Goal: Task Accomplishment & Management: Manage account settings

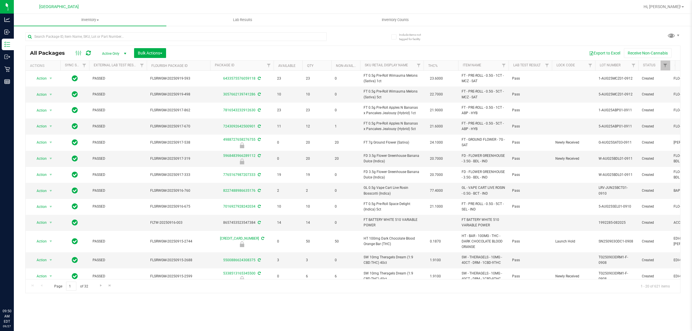
click at [68, 38] on input "text" at bounding box center [176, 36] width 302 height 9
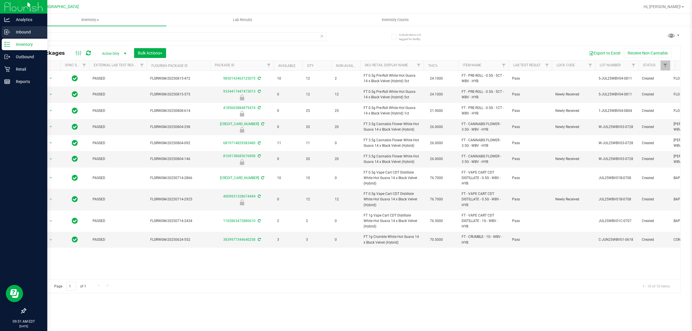
drag, startPoint x: 44, startPoint y: 33, endPoint x: 6, endPoint y: 32, distance: 37.8
click at [8, 32] on div "Analytics Inbound Inventory Outbound Retail Reports 09:51 AM EDT [DATE] 09/27 […" at bounding box center [346, 165] width 692 height 331
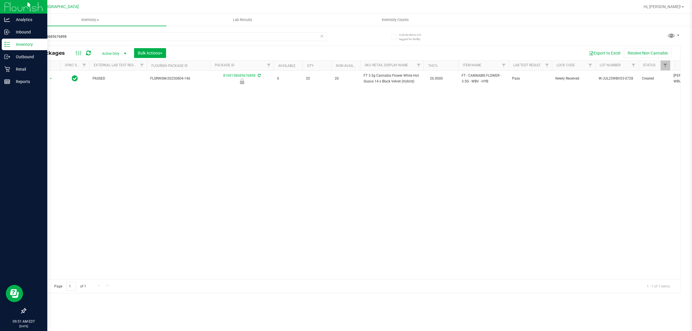
type input "8169138685676898"
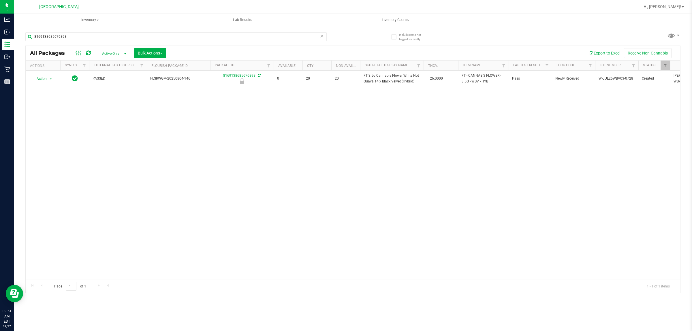
click at [227, 144] on div "Action Action Edit attributes Global inventory Locate package Package audit log…" at bounding box center [353, 175] width 655 height 209
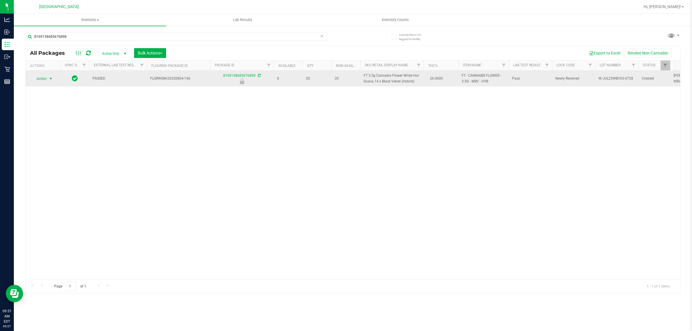
click at [41, 82] on span "Action" at bounding box center [39, 79] width 16 height 8
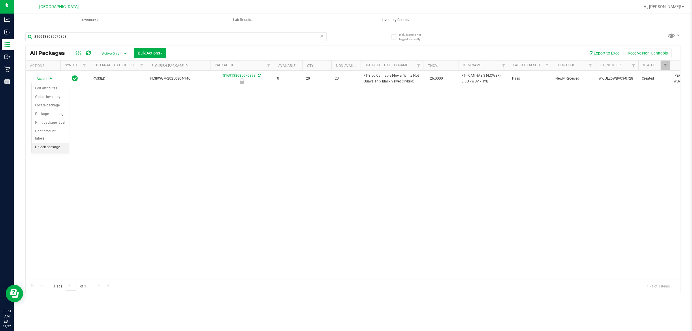
click at [45, 143] on li "Unlock package" at bounding box center [50, 147] width 37 height 9
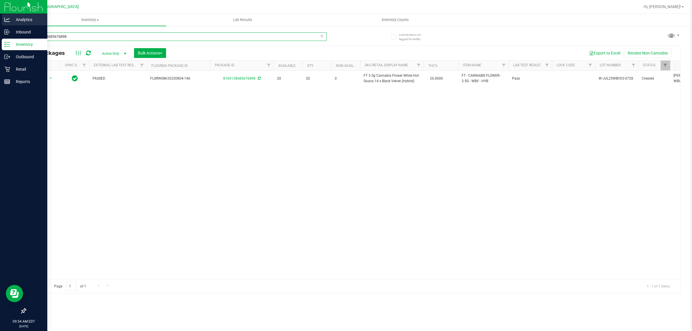
drag, startPoint x: 72, startPoint y: 38, endPoint x: 12, endPoint y: 23, distance: 61.2
click at [13, 23] on div "Analytics Inbound Inventory Outbound Retail Reports 09:54 AM EDT [DATE] 09/27 […" at bounding box center [346, 165] width 692 height 331
type input "2675172339771103"
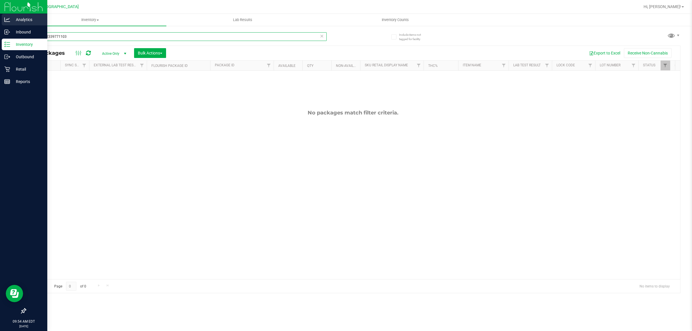
drag, startPoint x: 74, startPoint y: 36, endPoint x: 0, endPoint y: 17, distance: 76.1
click at [0, 17] on div "Analytics Inbound Inventory Outbound Retail Reports 09:54 AM EDT [DATE] 09/27 […" at bounding box center [346, 165] width 692 height 331
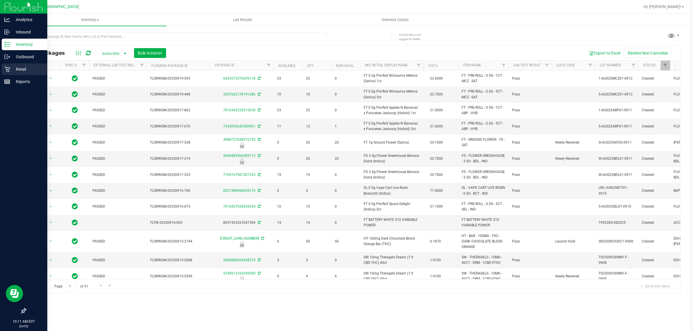
click at [5, 69] on icon at bounding box center [7, 69] width 6 height 6
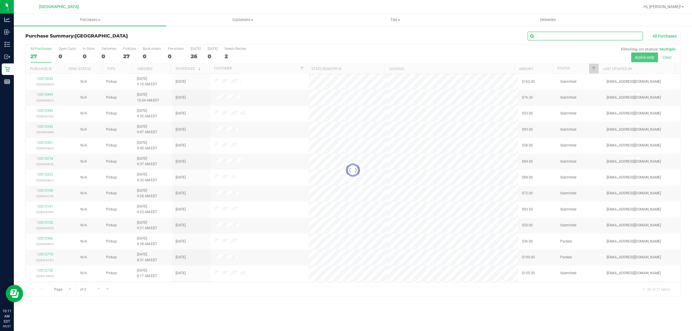
click at [566, 34] on input "text" at bounding box center [585, 36] width 115 height 9
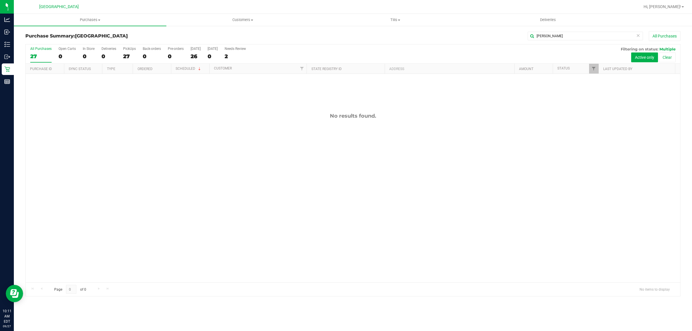
click at [151, 205] on div "No results found." at bounding box center [353, 198] width 655 height 248
click at [553, 37] on input "reva" at bounding box center [585, 36] width 115 height 9
type input "r"
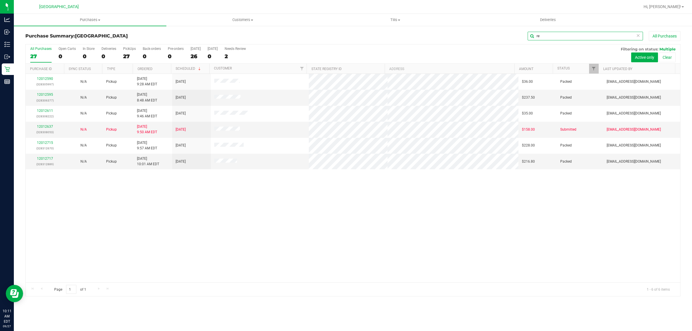
type input "r"
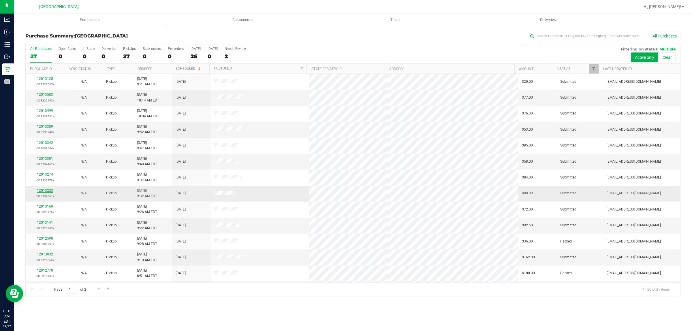
click at [46, 192] on link "12013223" at bounding box center [45, 191] width 16 height 4
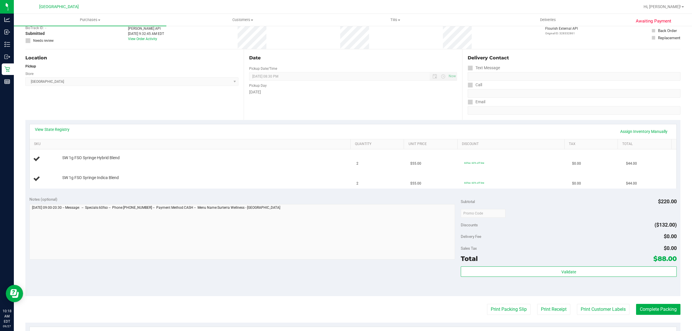
scroll to position [36, 0]
click at [48, 130] on link "View State Registry" at bounding box center [52, 129] width 35 height 6
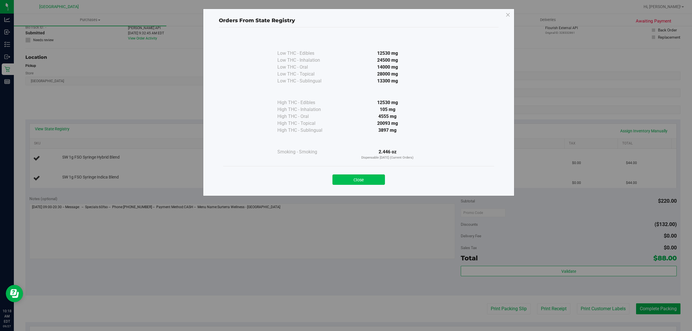
click at [359, 182] on button "Close" at bounding box center [359, 180] width 53 height 10
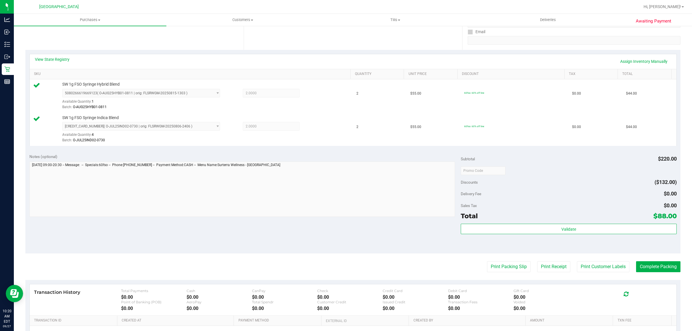
scroll to position [108, 0]
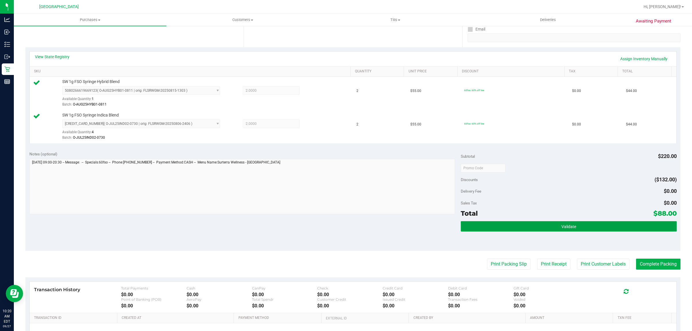
click at [492, 225] on button "Validate" at bounding box center [569, 226] width 216 height 10
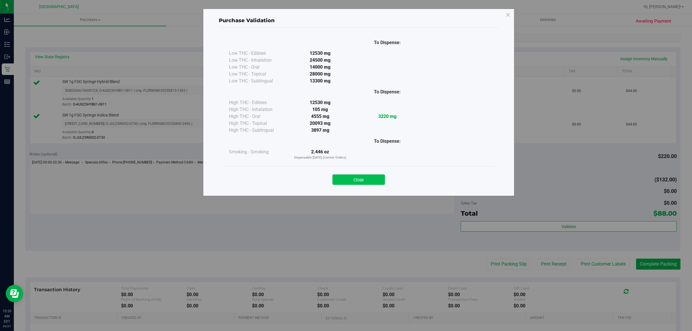
click at [356, 179] on button "Close" at bounding box center [359, 180] width 53 height 10
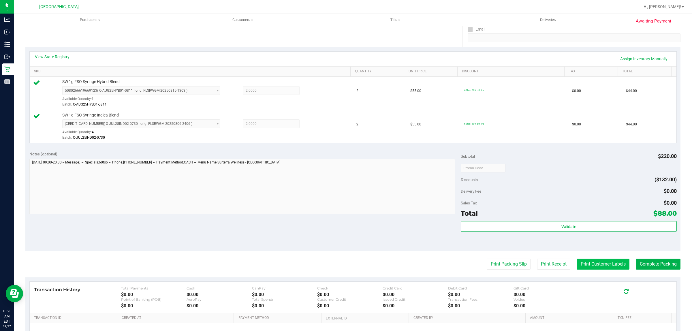
click at [577, 265] on button "Print Customer Labels" at bounding box center [603, 264] width 53 height 11
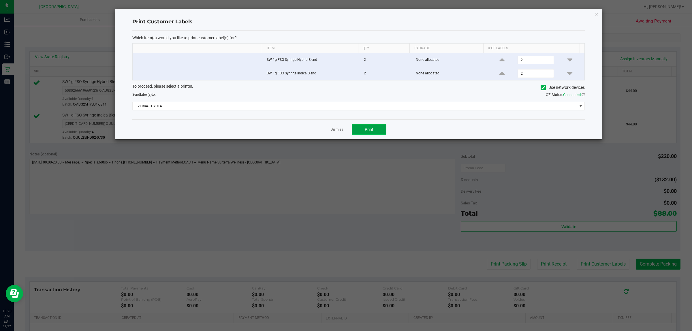
click at [358, 130] on button "Print" at bounding box center [369, 129] width 35 height 10
click at [340, 129] on link "Dismiss" at bounding box center [337, 129] width 12 height 5
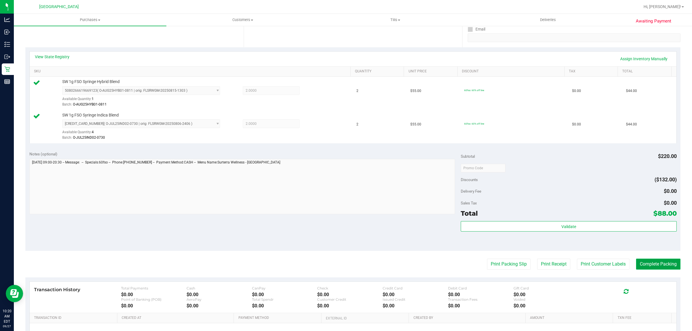
click at [646, 263] on button "Complete Packing" at bounding box center [658, 264] width 44 height 11
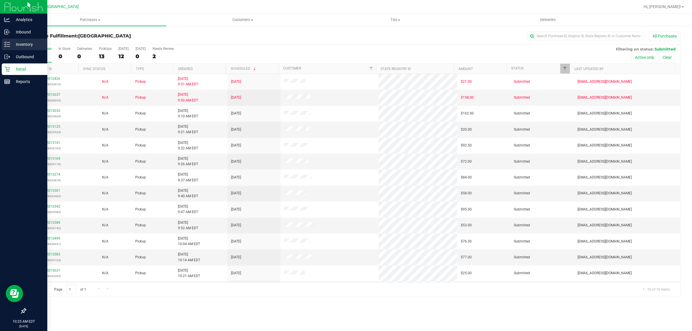
click at [4, 48] on div "Inventory" at bounding box center [25, 45] width 46 height 12
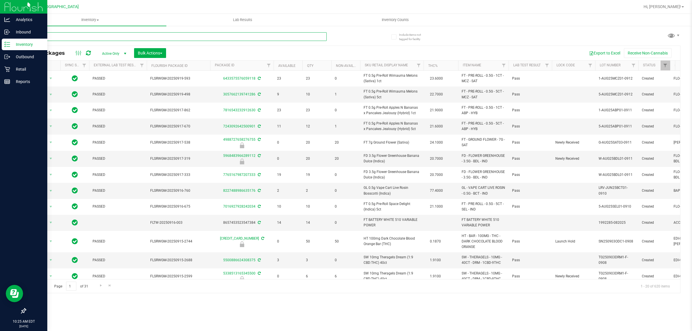
click at [74, 36] on input "text" at bounding box center [176, 36] width 302 height 9
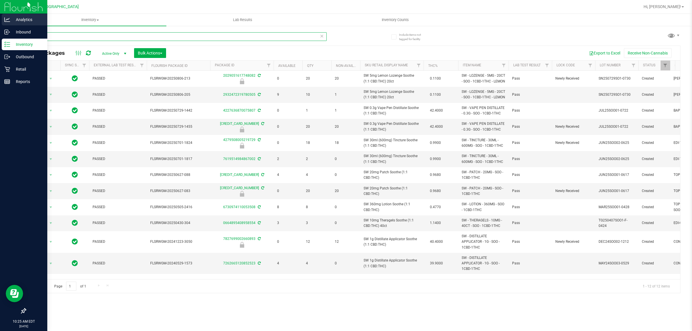
drag, startPoint x: 0, startPoint y: 28, endPoint x: 0, endPoint y: 25, distance: 3.5
click at [0, 28] on div "Analytics Inbound Inventory Outbound Retail Reports 10:25 AM EDT 09/27/2025 09/…" at bounding box center [346, 165] width 692 height 331
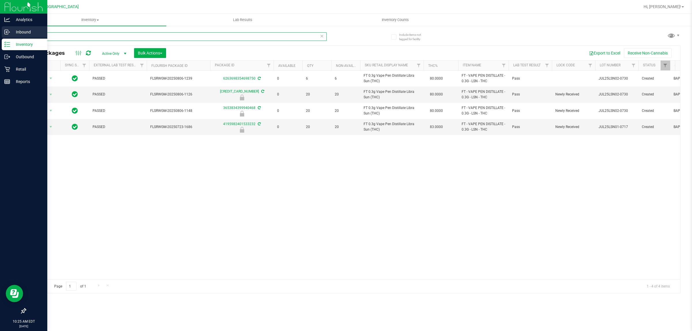
drag, startPoint x: 51, startPoint y: 36, endPoint x: 1, endPoint y: 31, distance: 50.8
click at [0, 32] on div "Analytics Inbound Inventory Outbound Retail Reports 10:25 AM EDT 09/27/2025 09/…" at bounding box center [346, 165] width 692 height 331
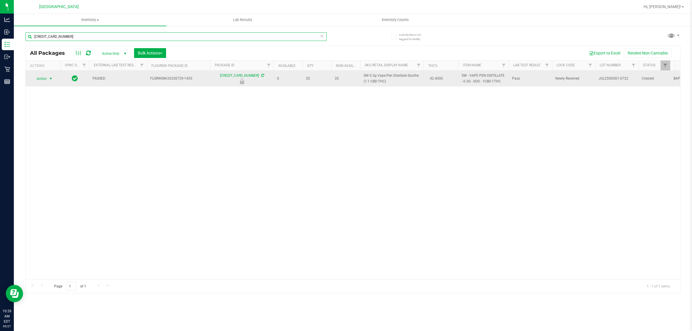
type input "4477272909070915"
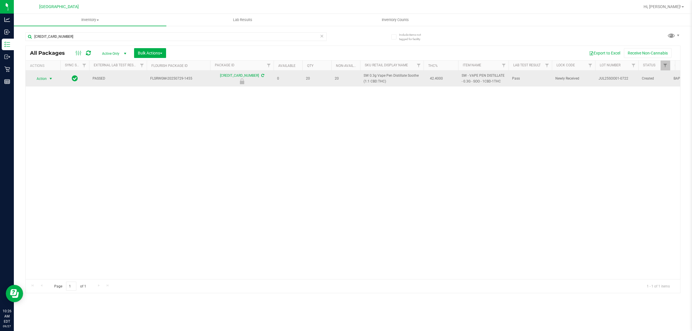
click at [42, 81] on span "Action" at bounding box center [39, 79] width 16 height 8
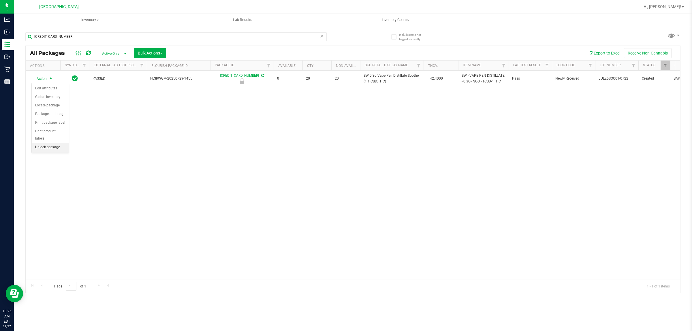
click at [38, 143] on li "Unlock package" at bounding box center [50, 147] width 37 height 9
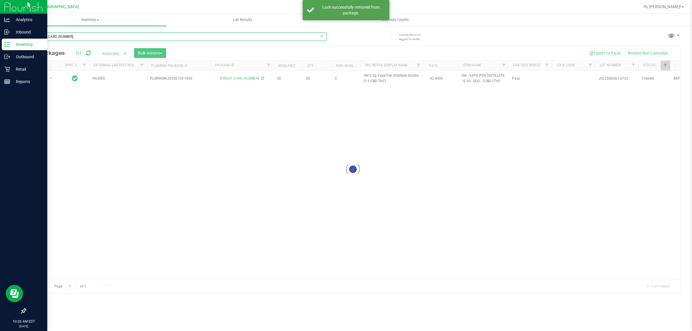
drag, startPoint x: 74, startPoint y: 38, endPoint x: 0, endPoint y: 12, distance: 78.2
click at [0, 12] on div "Analytics Inbound Inventory Outbound Retail Reports 10:26 AM EDT 09/27/2025 09/…" at bounding box center [346, 165] width 692 height 331
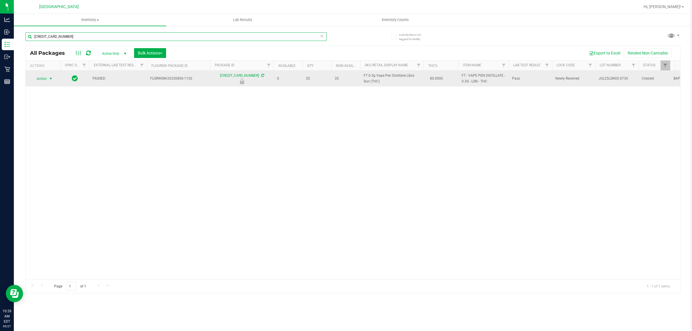
type input "5997145429671362"
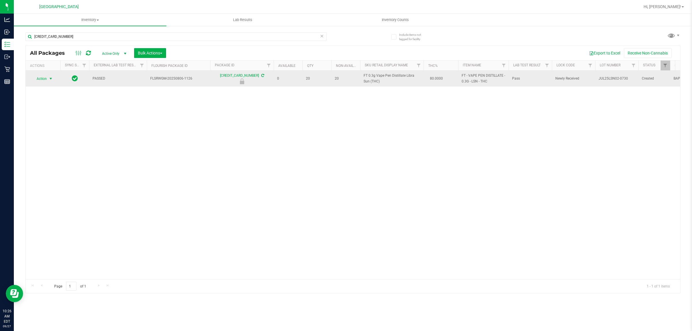
click at [50, 78] on span "select" at bounding box center [50, 78] width 5 height 5
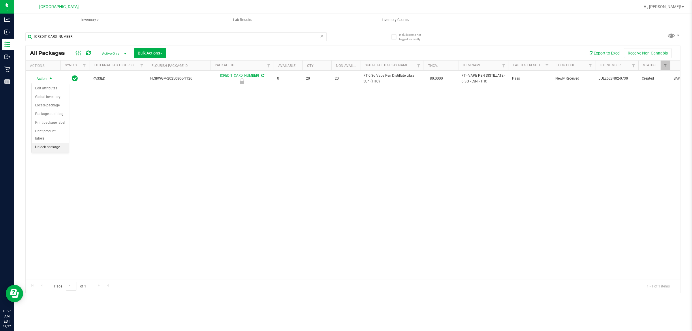
click at [41, 143] on li "Unlock package" at bounding box center [50, 147] width 37 height 9
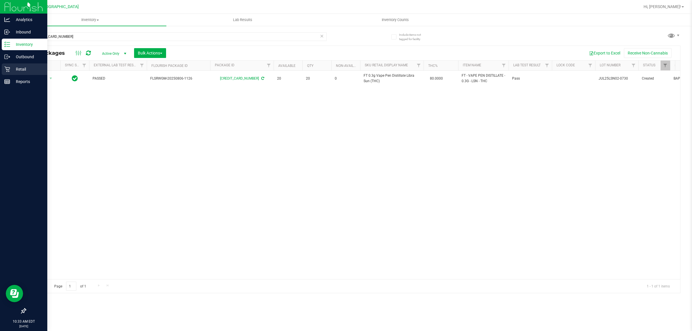
click at [5, 65] on div "Retail" at bounding box center [25, 69] width 46 height 12
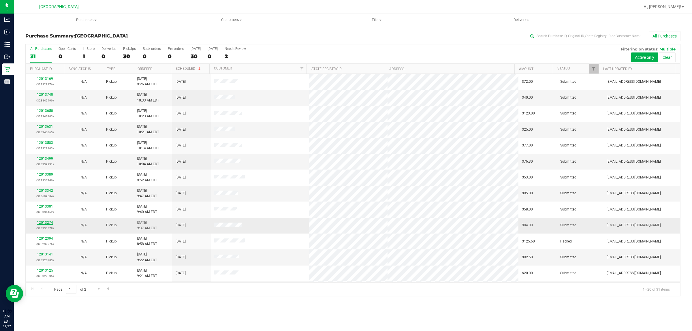
click at [43, 224] on link "12013274" at bounding box center [45, 223] width 16 height 4
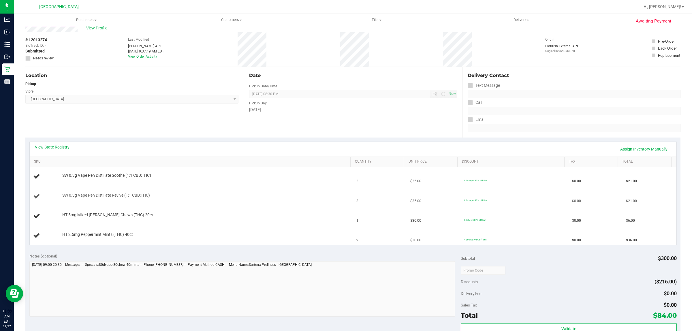
scroll to position [36, 0]
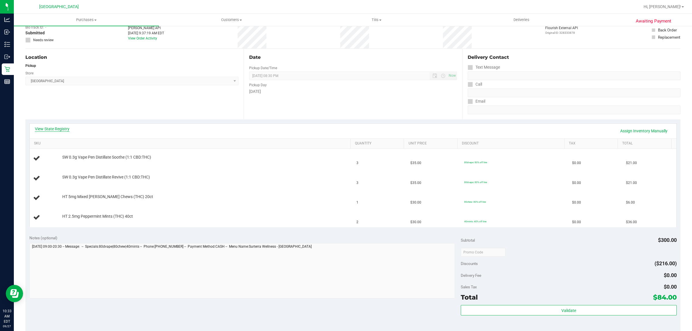
click at [59, 131] on link "View State Registry" at bounding box center [52, 129] width 35 height 6
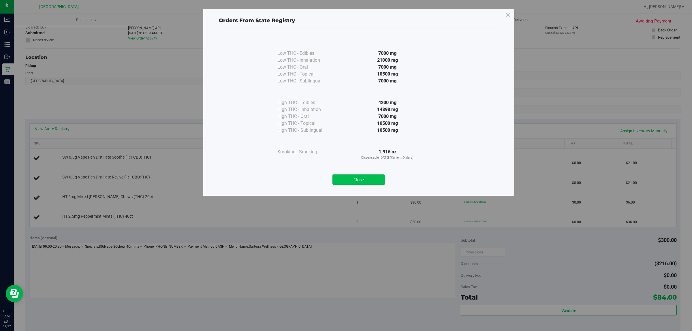
click at [351, 180] on button "Close" at bounding box center [359, 180] width 53 height 10
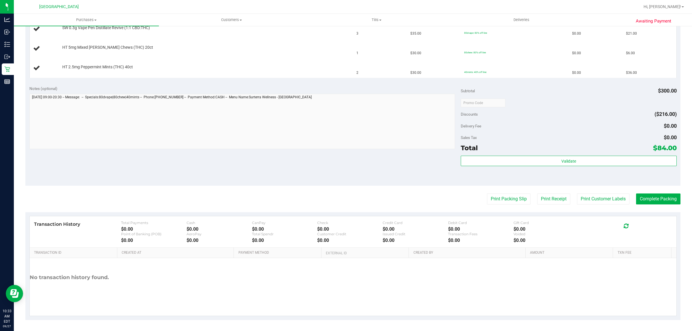
click at [361, 162] on div "Notes (optional) Subtotal $300.00 Discounts ($216.00) Delivery Fee $0.00 Sales …" at bounding box center [353, 134] width 656 height 104
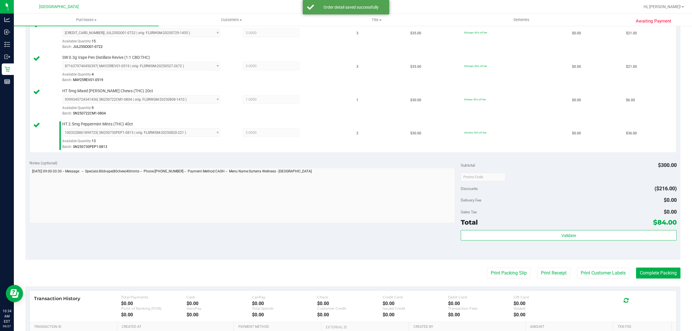
scroll to position [222, 0]
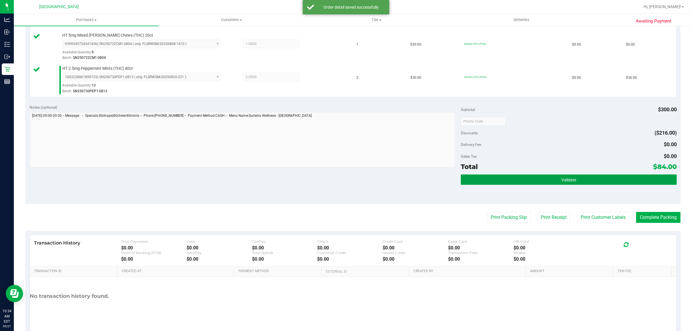
click at [578, 175] on button "Validate" at bounding box center [569, 180] width 216 height 10
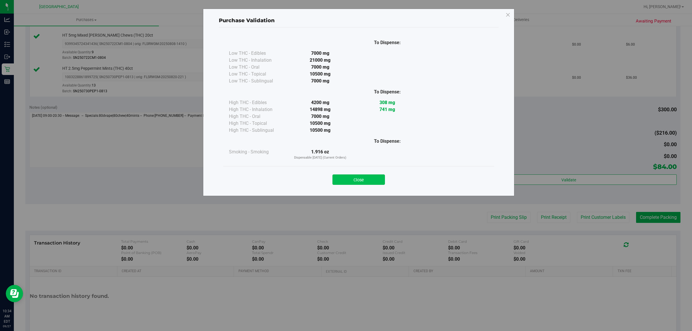
click at [358, 184] on button "Close" at bounding box center [359, 180] width 53 height 10
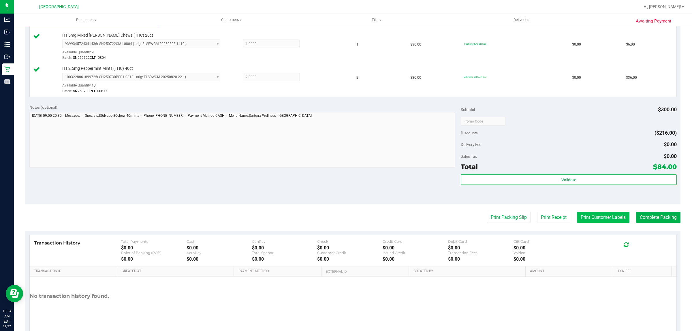
click at [587, 214] on button "Print Customer Labels" at bounding box center [603, 217] width 53 height 11
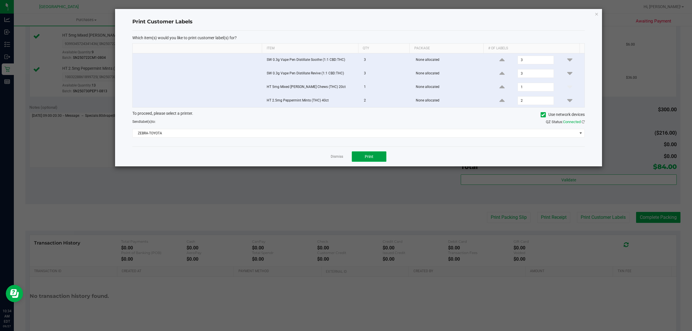
click at [368, 161] on button "Print" at bounding box center [369, 156] width 35 height 10
click at [336, 159] on link "Dismiss" at bounding box center [337, 156] width 12 height 5
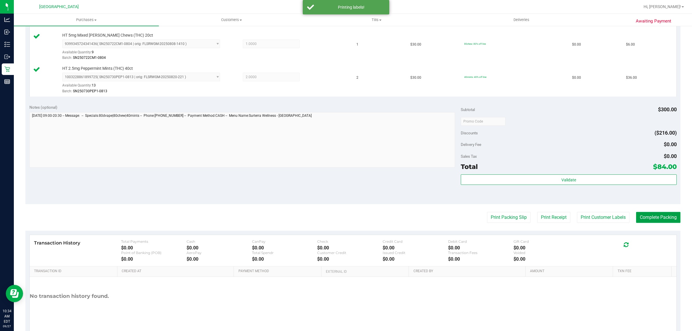
click at [658, 222] on button "Complete Packing" at bounding box center [658, 217] width 44 height 11
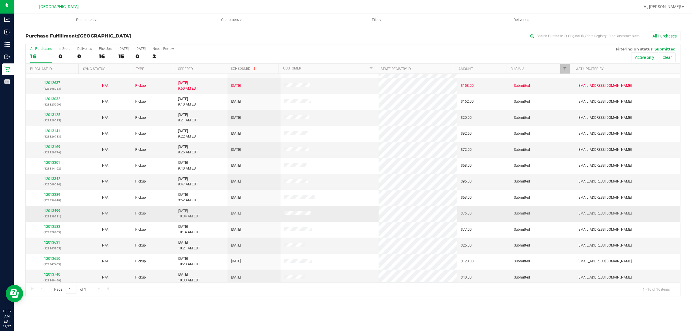
scroll to position [12, 0]
click at [49, 179] on link "12013342" at bounding box center [52, 179] width 16 height 4
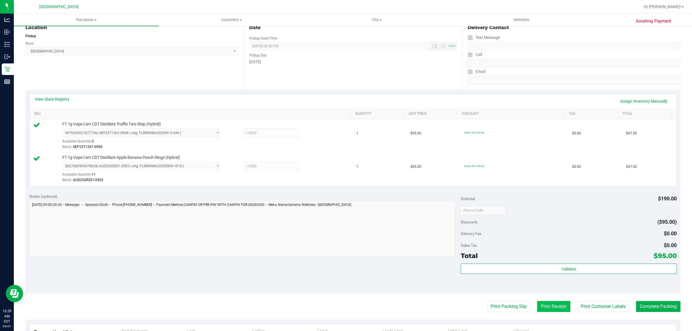
scroll to position [174, 0]
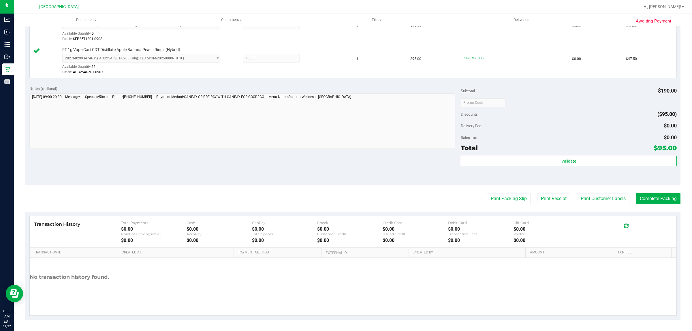
click at [530, 150] on div "Total $95.00" at bounding box center [569, 148] width 216 height 10
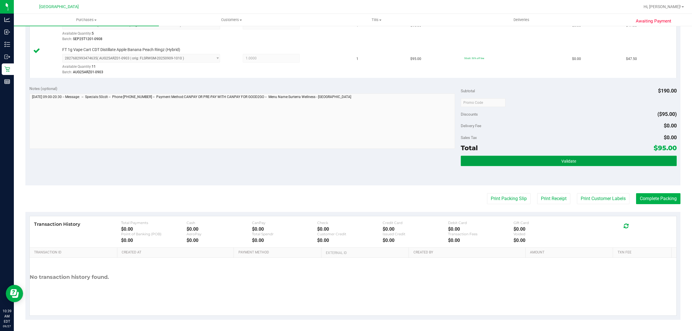
click at [528, 166] on button "Validate" at bounding box center [569, 161] width 216 height 10
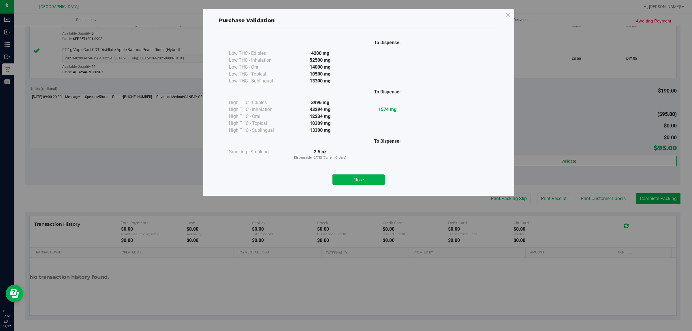
click at [358, 172] on div "Close" at bounding box center [359, 178] width 263 height 14
click at [357, 177] on button "Close" at bounding box center [359, 180] width 53 height 10
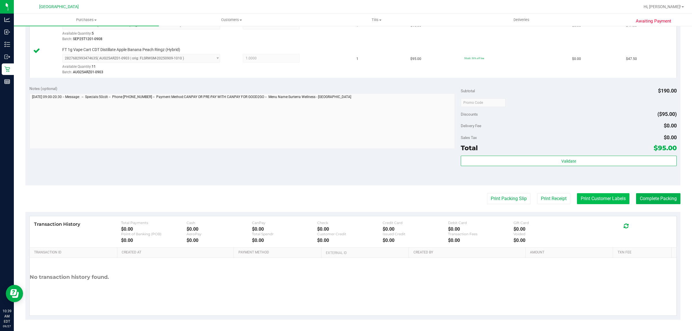
click at [579, 204] on button "Print Customer Labels" at bounding box center [603, 198] width 53 height 11
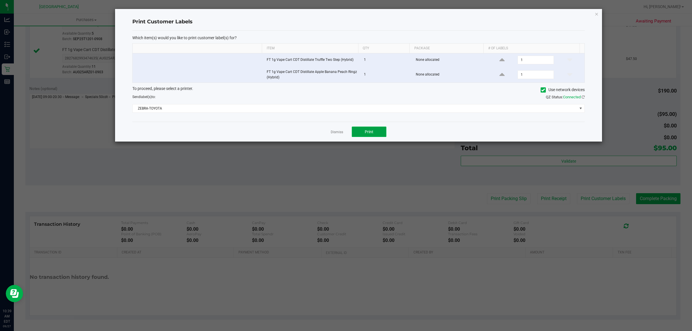
click at [376, 133] on button "Print" at bounding box center [369, 132] width 35 height 10
click at [339, 134] on link "Dismiss" at bounding box center [337, 132] width 12 height 5
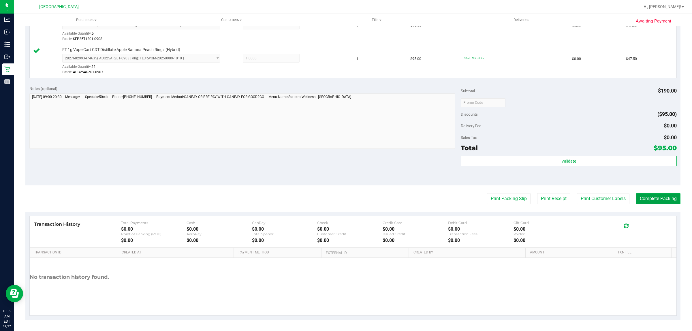
click at [648, 200] on button "Complete Packing" at bounding box center [658, 198] width 44 height 11
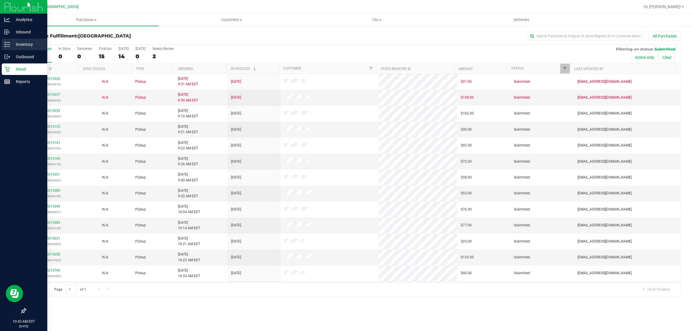
click at [10, 45] on p "Inventory" at bounding box center [27, 44] width 35 height 7
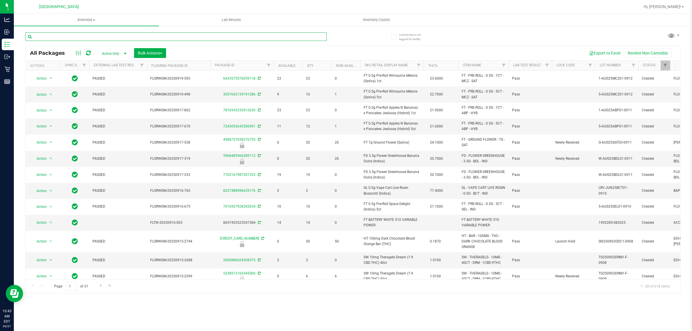
click at [98, 35] on input "text" at bounding box center [176, 36] width 302 height 9
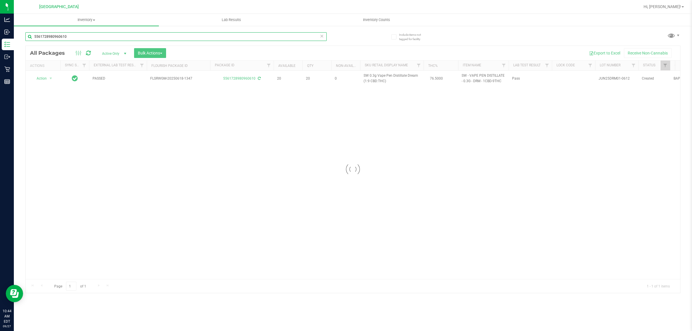
type input "5561728980960610"
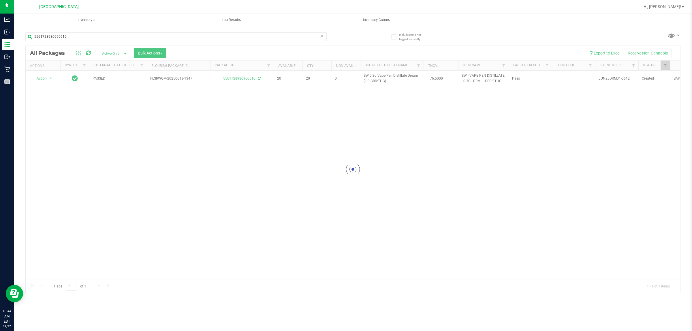
click at [68, 120] on div at bounding box center [353, 169] width 655 height 247
click at [111, 142] on div "Loading... Action Action Adjust qty Create package Edit attributes Global inven…" at bounding box center [353, 175] width 655 height 209
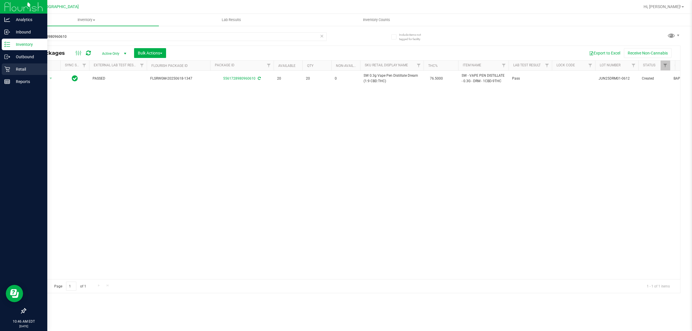
click at [16, 70] on p "Retail" at bounding box center [27, 69] width 35 height 7
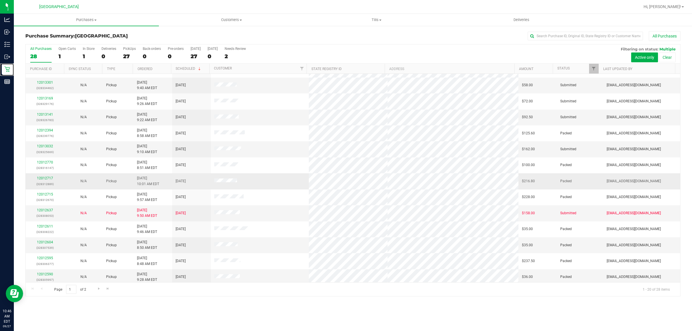
scroll to position [112, 0]
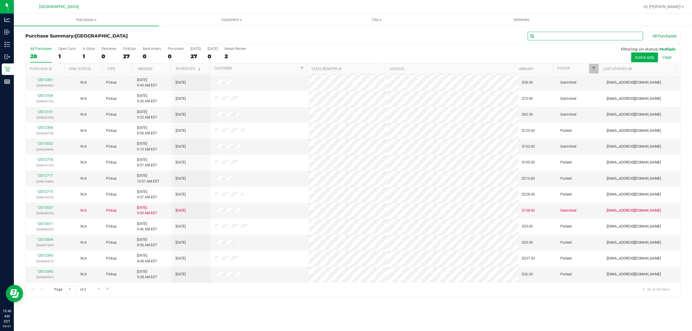
click at [550, 39] on input "text" at bounding box center [585, 36] width 115 height 9
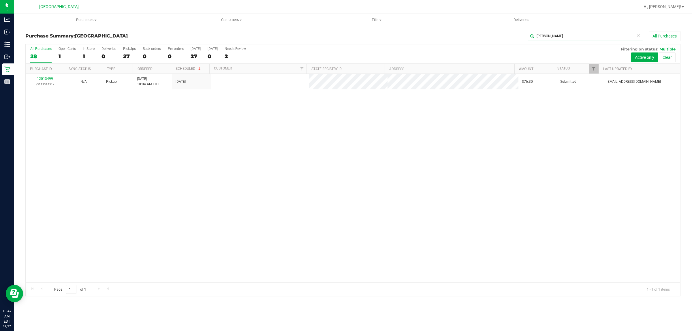
scroll to position [0, 0]
type input "leann"
click at [259, 166] on div "12013499 (328339931) N/A Pickup 9/27/2025 10:04 AM EDT 9/27/2025 $76.30 Submitt…" at bounding box center [353, 178] width 655 height 209
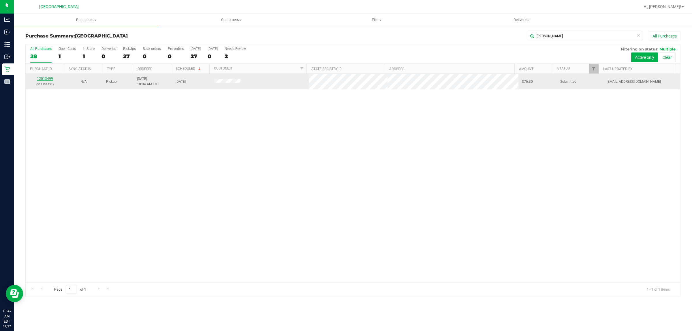
click at [47, 78] on link "12013499" at bounding box center [45, 79] width 16 height 4
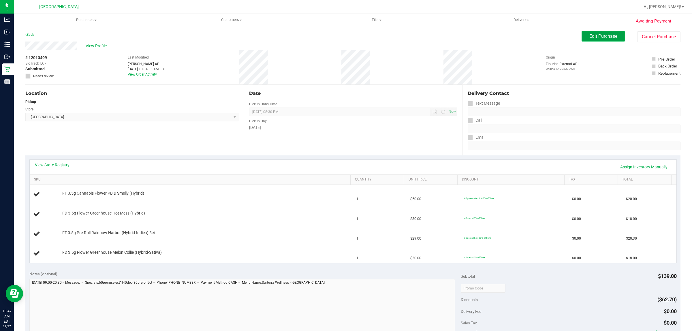
click at [592, 36] on span "Edit Purchase" at bounding box center [604, 35] width 28 height 5
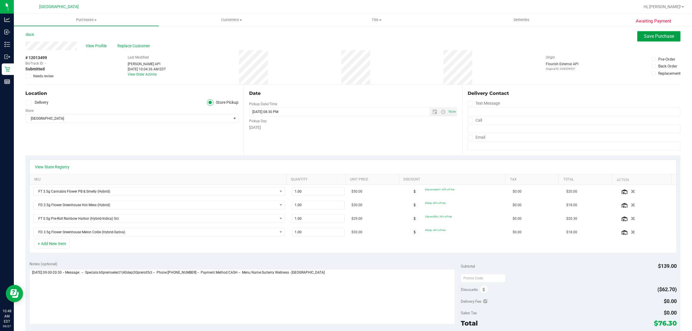
click at [644, 37] on span "Save Purchase" at bounding box center [659, 35] width 30 height 5
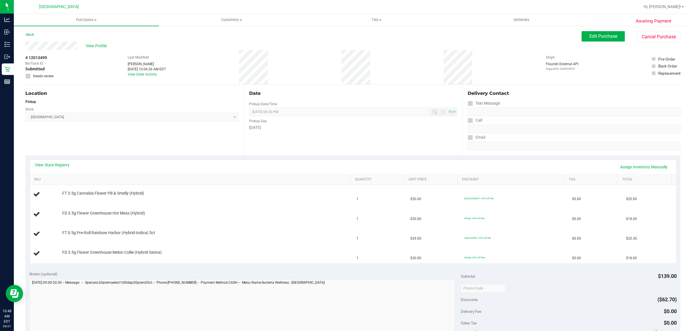
click at [674, 2] on div "Hi, [PERSON_NAME]!" at bounding box center [664, 7] width 45 height 10
click at [656, 39] on button "Cancel Purchase" at bounding box center [659, 36] width 43 height 11
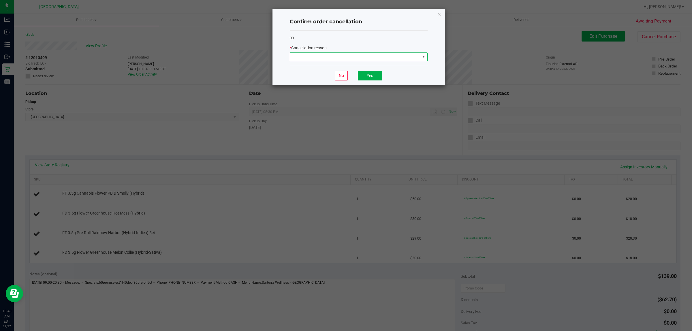
click at [305, 58] on span at bounding box center [355, 57] width 130 height 8
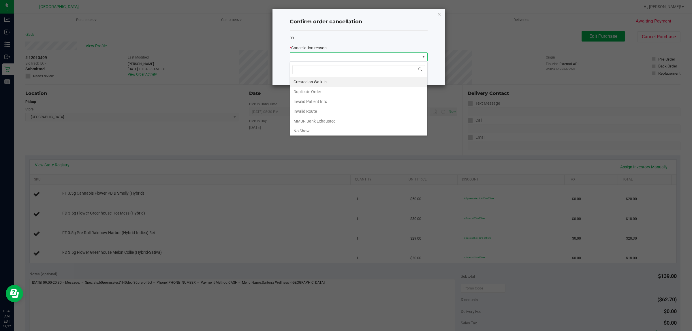
scroll to position [9, 138]
click at [307, 83] on li "Created as Walk-in" at bounding box center [358, 82] width 137 height 10
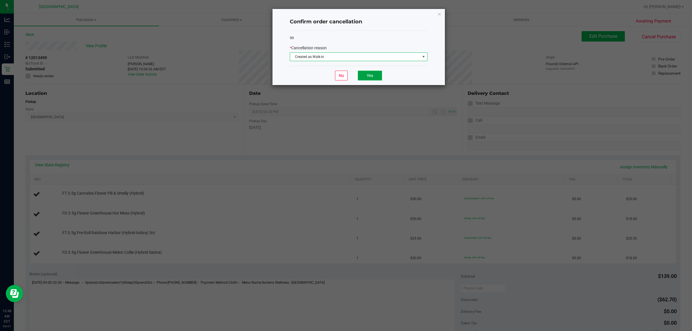
click at [367, 76] on button "Yes" at bounding box center [370, 76] width 24 height 10
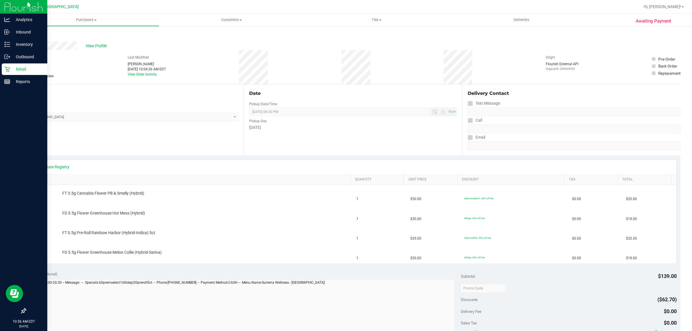
click at [6, 67] on icon at bounding box center [7, 69] width 6 height 6
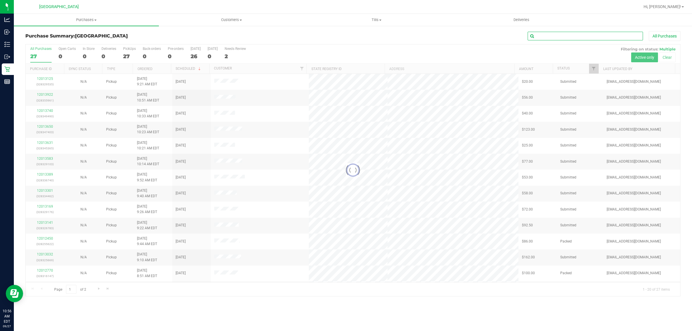
click at [554, 38] on input "text" at bounding box center [585, 36] width 115 height 9
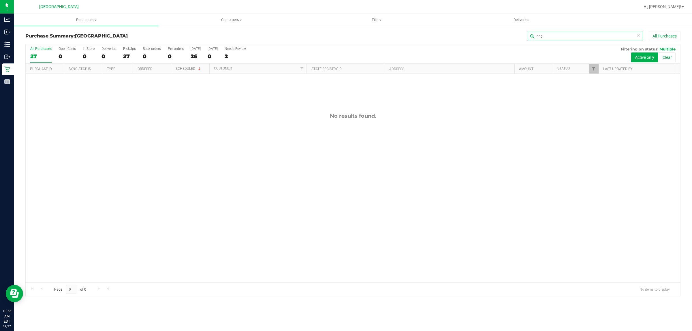
type input "ang"
click at [230, 162] on div "No results found." at bounding box center [353, 198] width 655 height 248
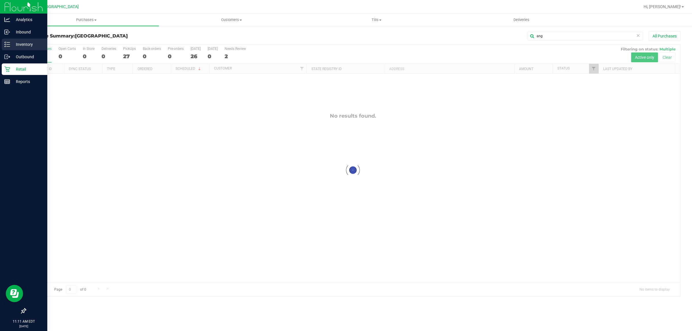
click at [28, 46] on p "Inventory" at bounding box center [27, 44] width 35 height 7
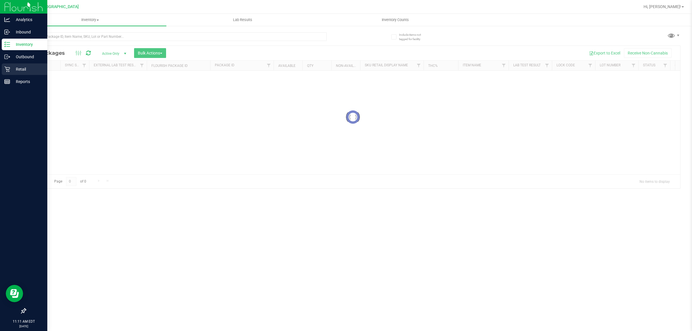
click at [13, 69] on p "Retail" at bounding box center [27, 69] width 35 height 7
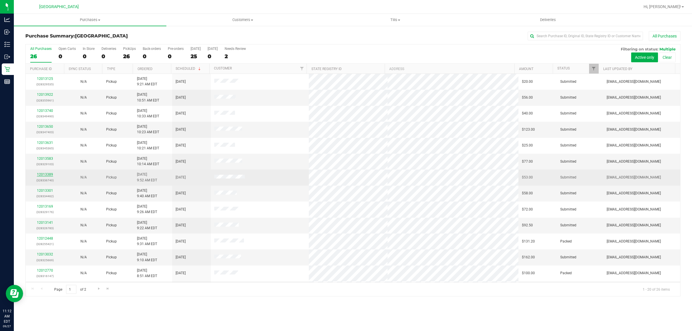
click at [49, 175] on link "12013389" at bounding box center [45, 175] width 16 height 4
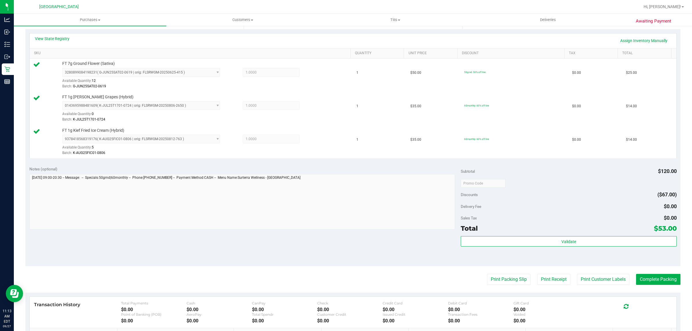
scroll to position [130, 0]
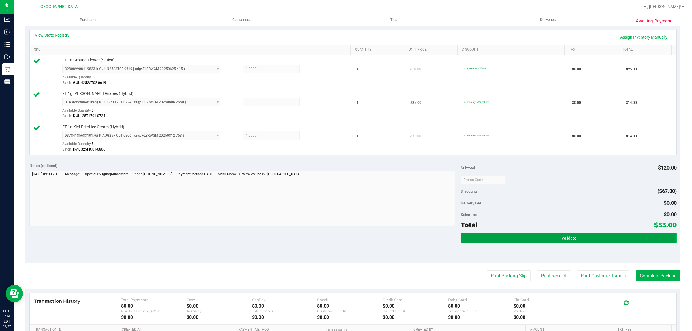
click at [501, 237] on button "Validate" at bounding box center [569, 238] width 216 height 10
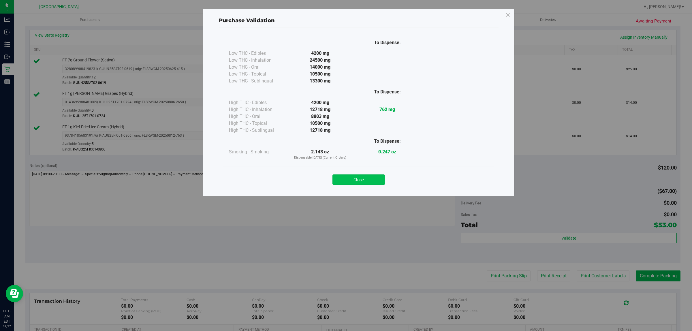
click at [369, 178] on button "Close" at bounding box center [359, 180] width 53 height 10
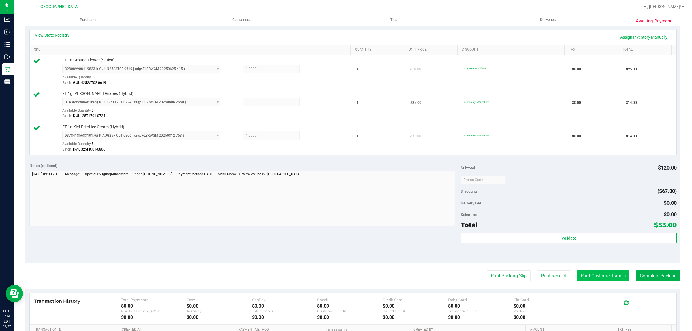
click at [581, 275] on button "Print Customer Labels" at bounding box center [603, 276] width 53 height 11
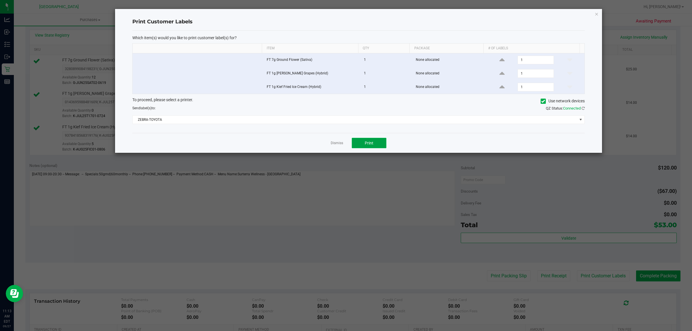
click at [371, 144] on span "Print" at bounding box center [369, 143] width 9 height 5
click at [336, 141] on app-cancel-button "Dismiss" at bounding box center [337, 143] width 12 height 6
click at [338, 142] on link "Dismiss" at bounding box center [337, 143] width 12 height 5
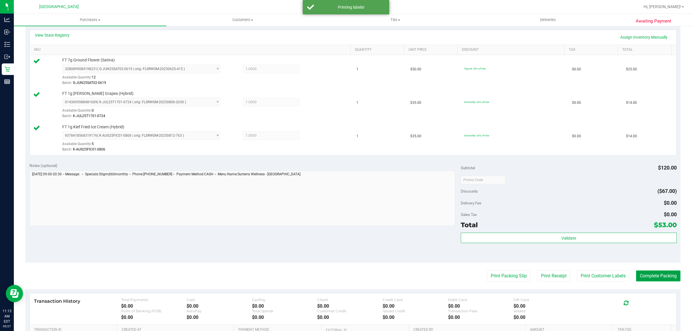
click at [645, 277] on button "Complete Packing" at bounding box center [658, 276] width 44 height 11
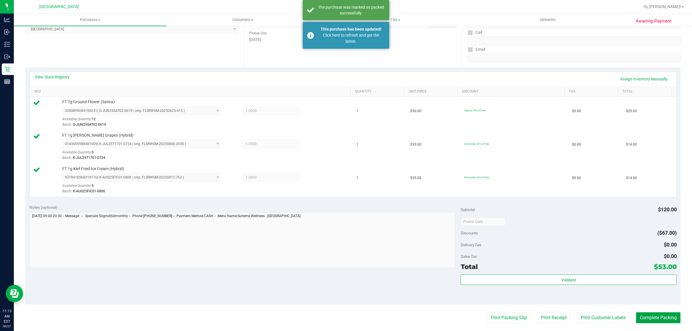
scroll to position [0, 0]
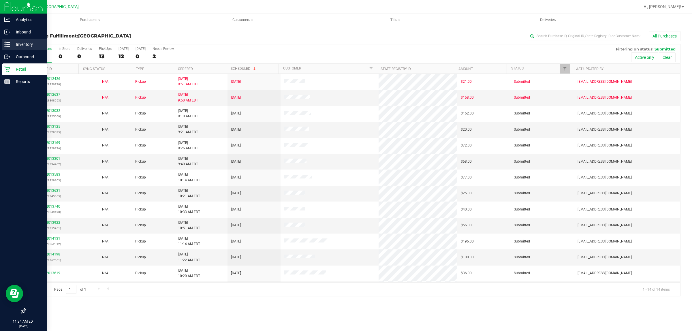
click at [12, 44] on p "Inventory" at bounding box center [27, 44] width 35 height 7
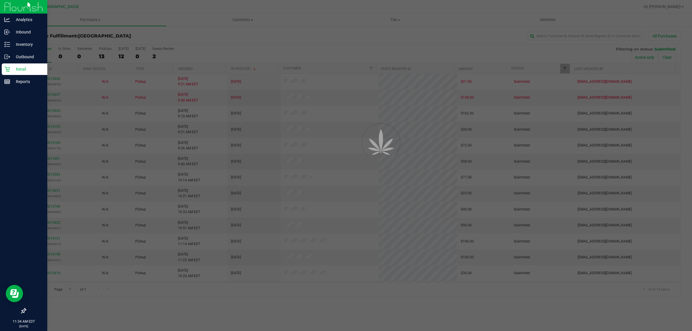
click at [25, 72] on p "Retail" at bounding box center [27, 69] width 35 height 7
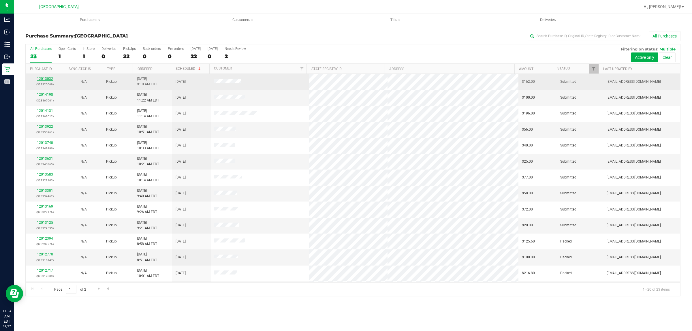
click at [44, 79] on link "12013032" at bounding box center [45, 79] width 16 height 4
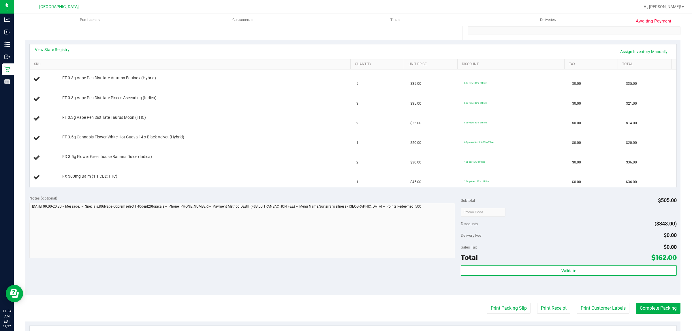
scroll to position [108, 0]
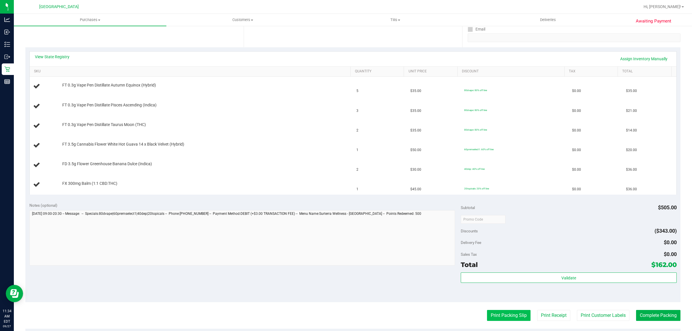
click at [518, 317] on button "Print Packing Slip" at bounding box center [509, 315] width 44 height 11
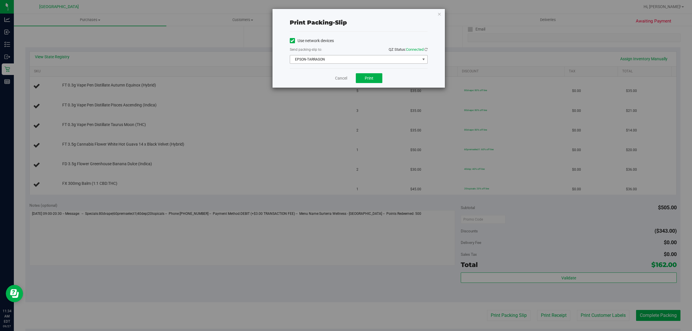
click at [387, 60] on span "EPSON-TARRAGON" at bounding box center [355, 59] width 130 height 8
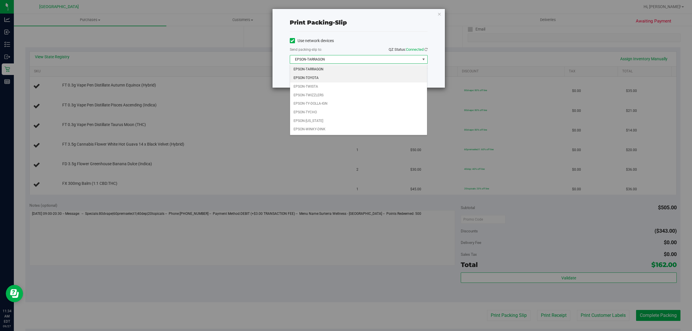
click at [351, 77] on li "EPSON-TOYOTA" at bounding box center [358, 78] width 137 height 9
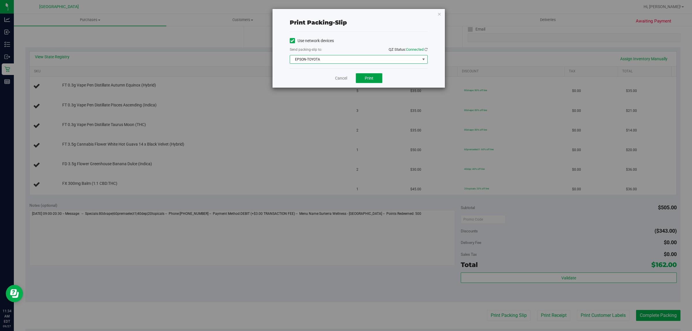
click at [365, 79] on span "Print" at bounding box center [369, 78] width 9 height 5
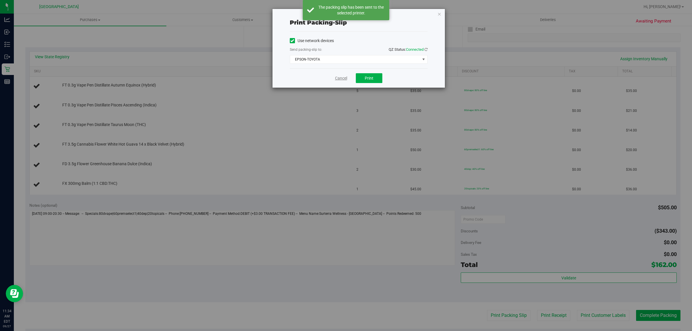
click at [338, 78] on link "Cancel" at bounding box center [341, 78] width 12 height 6
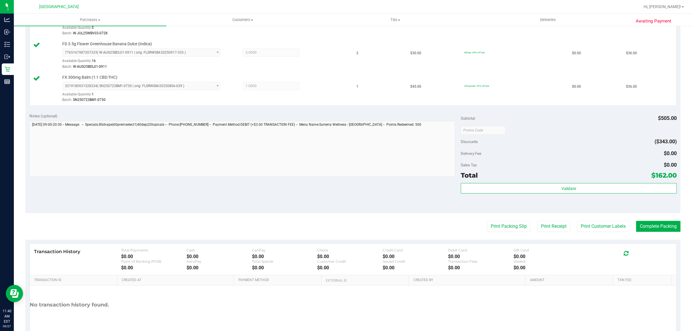
scroll to position [325, 0]
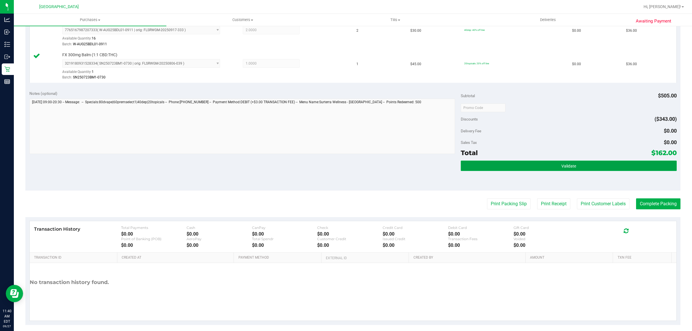
click at [564, 171] on button "Validate" at bounding box center [569, 166] width 216 height 10
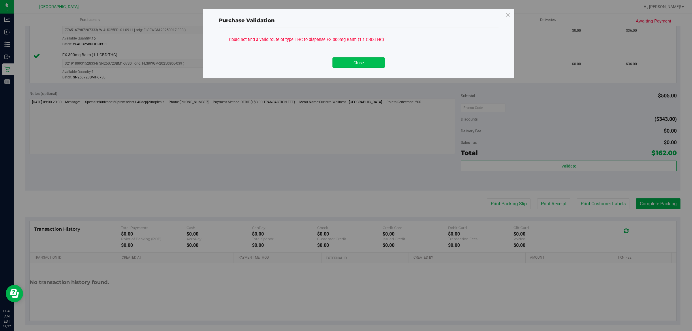
click at [353, 64] on button "Close" at bounding box center [359, 62] width 53 height 10
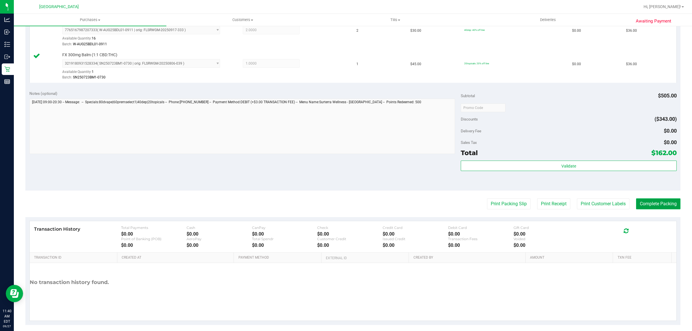
click at [653, 203] on button "Complete Packing" at bounding box center [658, 204] width 44 height 11
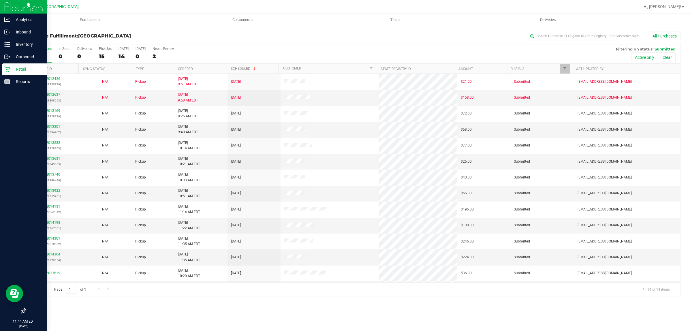
click at [32, 64] on div "Retail" at bounding box center [25, 69] width 46 height 12
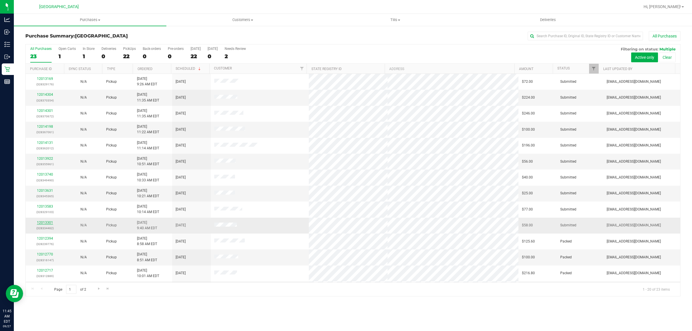
click at [45, 222] on link "12013301" at bounding box center [45, 223] width 16 height 4
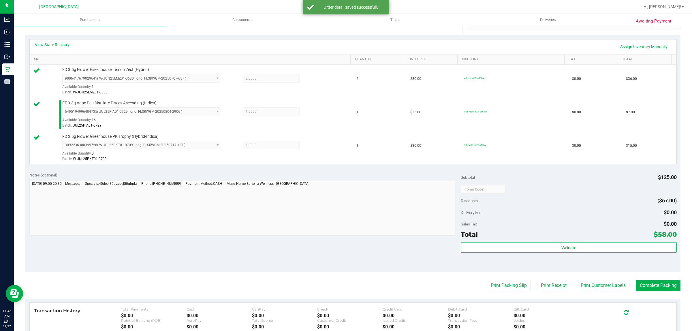
scroll to position [144, 0]
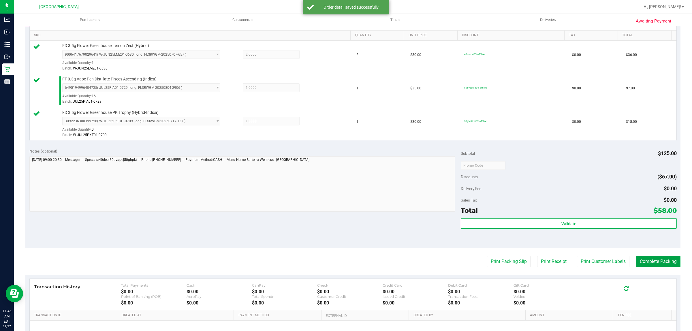
click at [650, 263] on button "Complete Packing" at bounding box center [658, 261] width 44 height 11
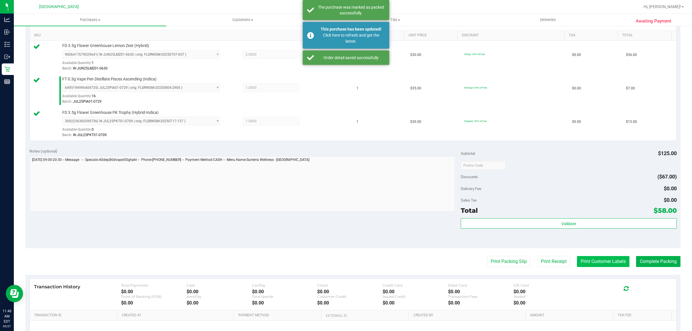
click at [606, 264] on button "Print Customer Labels" at bounding box center [603, 261] width 53 height 11
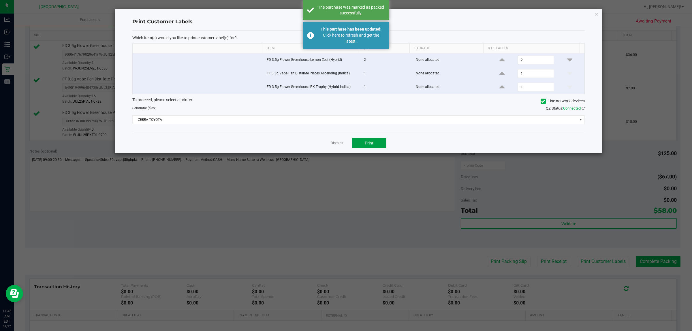
click at [379, 148] on button "Print" at bounding box center [369, 143] width 35 height 10
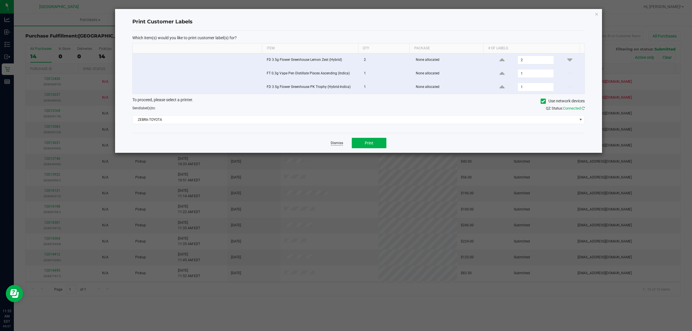
click at [341, 143] on link "Dismiss" at bounding box center [337, 143] width 12 height 5
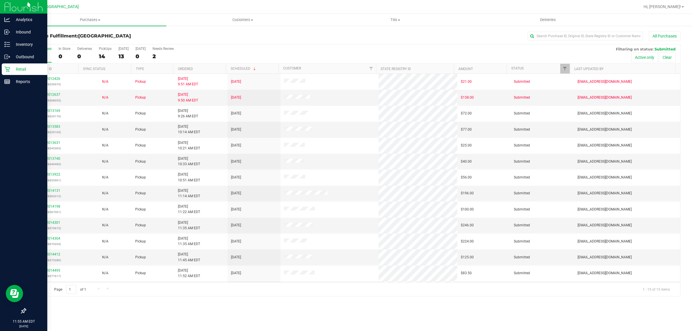
click at [19, 72] on p "Retail" at bounding box center [27, 69] width 35 height 7
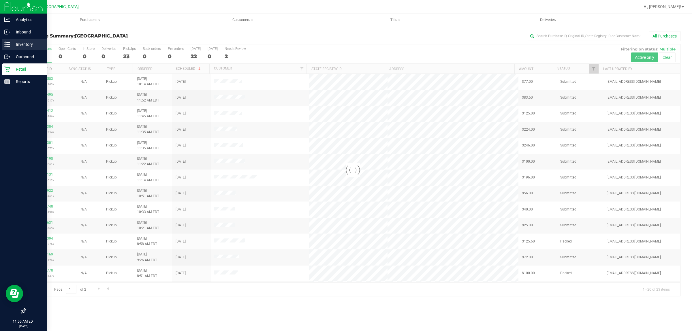
click at [15, 45] on p "Inventory" at bounding box center [27, 44] width 35 height 7
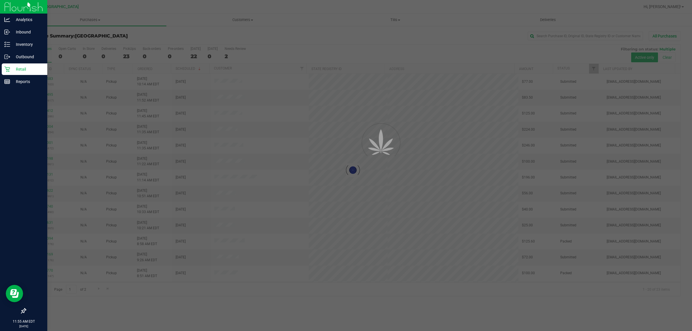
click at [30, 73] on div "Retail" at bounding box center [25, 69] width 46 height 12
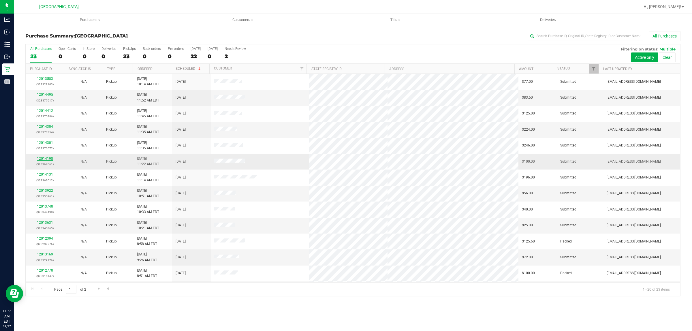
click at [46, 160] on link "12014198" at bounding box center [45, 159] width 16 height 4
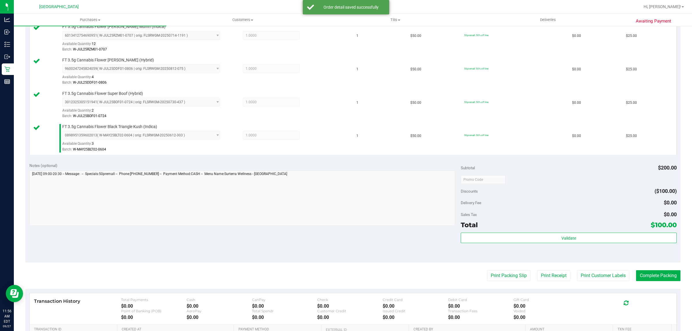
scroll to position [241, 0]
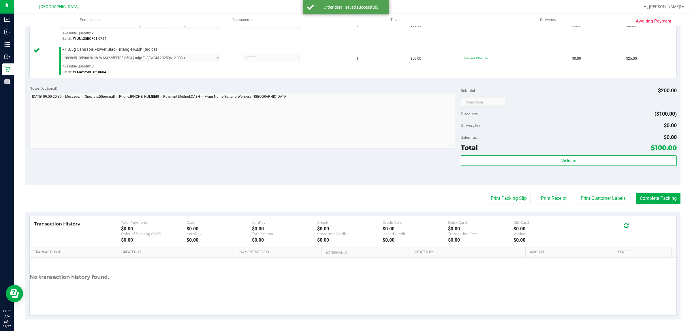
click at [550, 169] on div "Validate" at bounding box center [569, 169] width 216 height 26
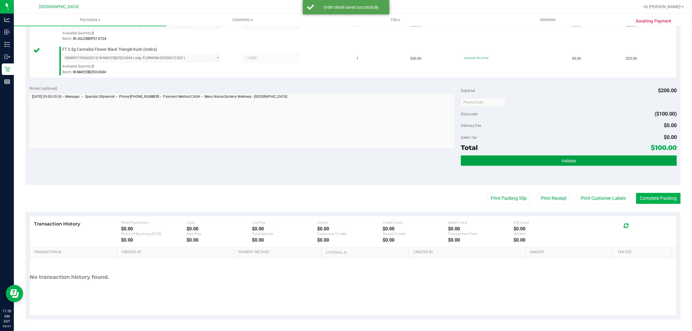
click at [547, 161] on button "Validate" at bounding box center [569, 161] width 216 height 10
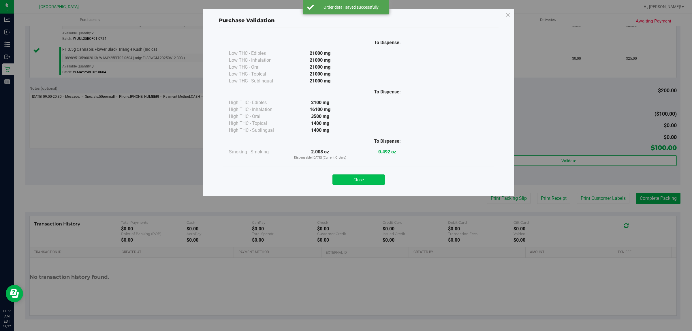
click at [370, 178] on button "Close" at bounding box center [359, 180] width 53 height 10
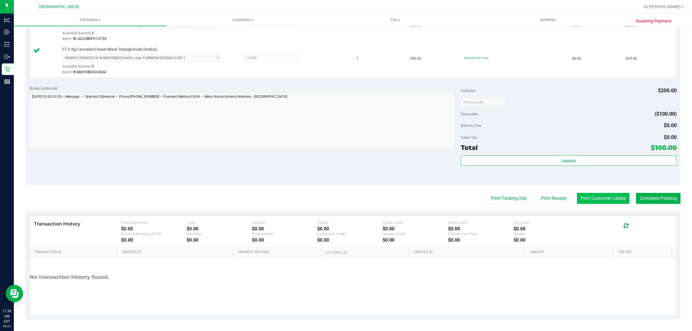
click at [593, 199] on button "Print Customer Labels" at bounding box center [603, 198] width 53 height 11
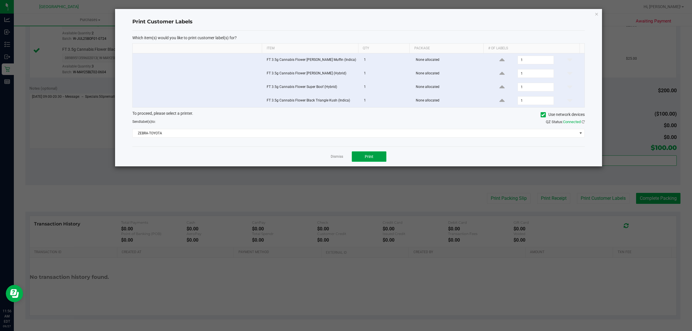
click at [360, 158] on button "Print" at bounding box center [369, 156] width 35 height 10
click at [597, 14] on icon "button" at bounding box center [597, 13] width 4 height 7
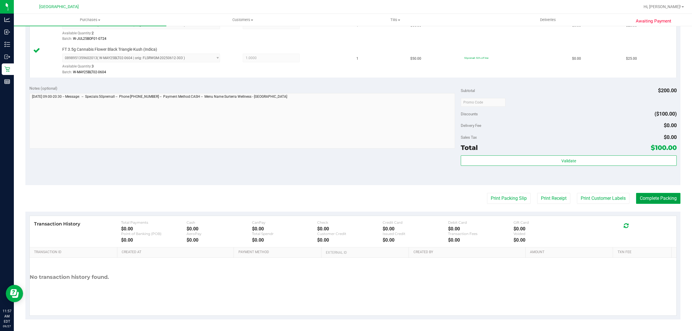
click at [660, 200] on button "Complete Packing" at bounding box center [658, 198] width 44 height 11
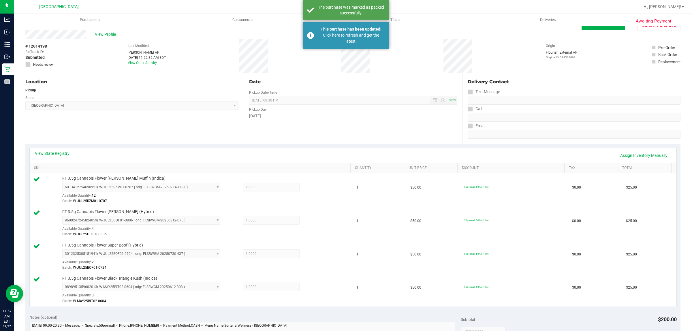
scroll to position [0, 0]
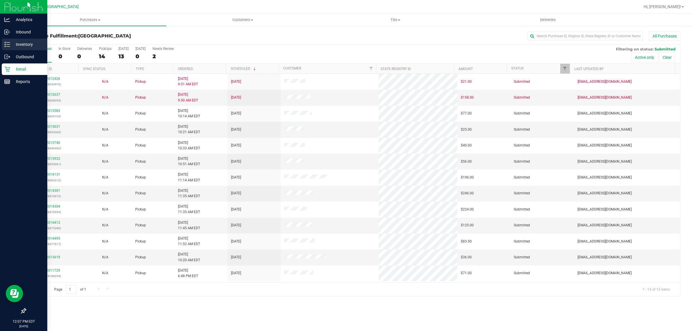
click at [18, 46] on p "Inventory" at bounding box center [27, 44] width 35 height 7
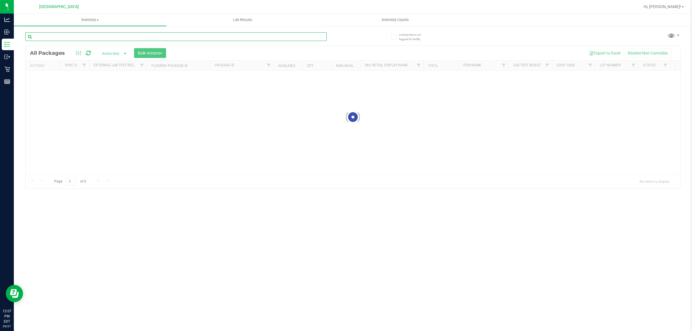
click at [133, 36] on input "text" at bounding box center [176, 36] width 302 height 9
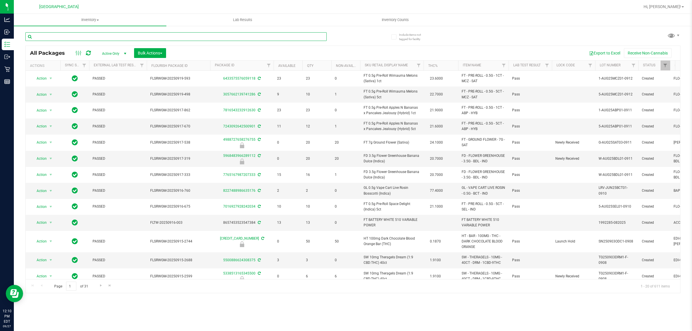
click at [158, 38] on input "text" at bounding box center [176, 36] width 302 height 9
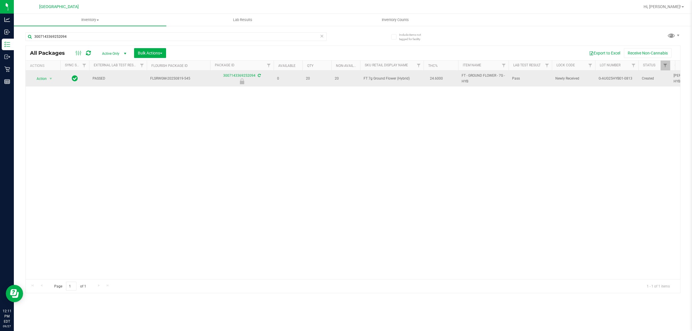
drag, startPoint x: 409, startPoint y: 79, endPoint x: 367, endPoint y: 80, distance: 42.1
click at [364, 79] on span "FT 7g Ground Flower (Hybrid)" at bounding box center [392, 78] width 57 height 5
copy span "FT 7g Ground Flower (Hybrid)"
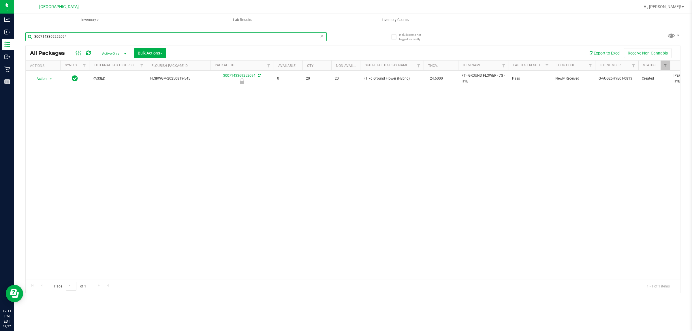
click at [197, 36] on input "3007143369252094" at bounding box center [176, 36] width 302 height 9
paste input "FT 7g Ground Flower (Hybrid)"
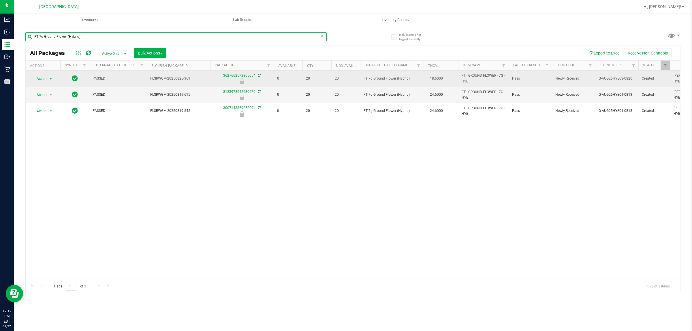
type input "FT 7g Ground Flower (Hybrid)"
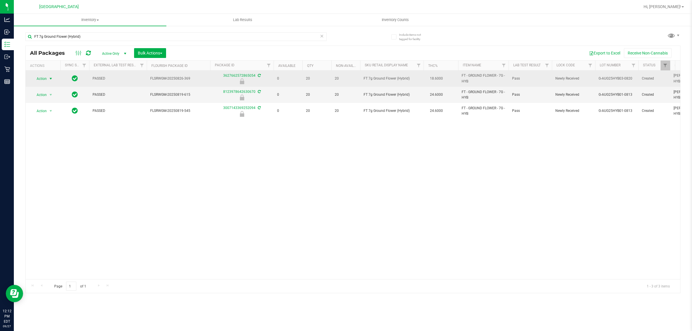
click at [47, 78] on span "select" at bounding box center [50, 79] width 7 height 8
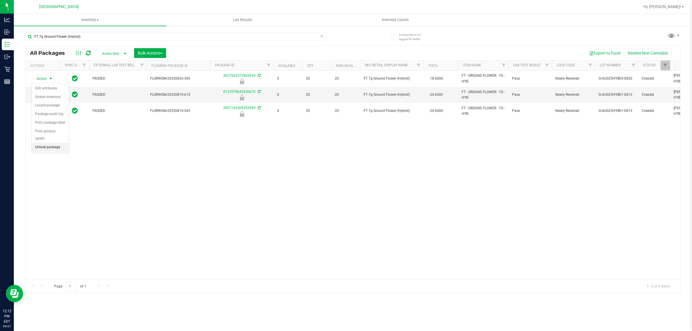
click at [58, 143] on li "Unlock package" at bounding box center [50, 147] width 37 height 9
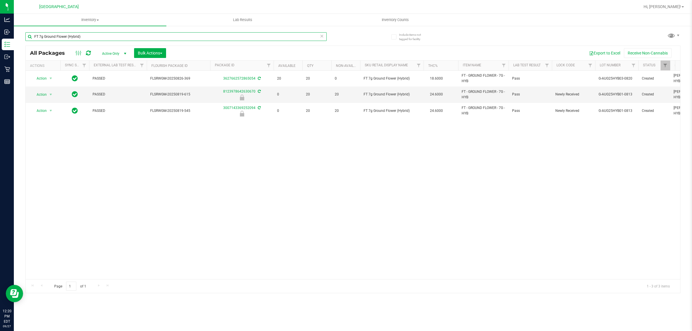
click at [186, 36] on input "FT 7g Ground Flower (Hybrid)" at bounding box center [176, 36] width 302 height 9
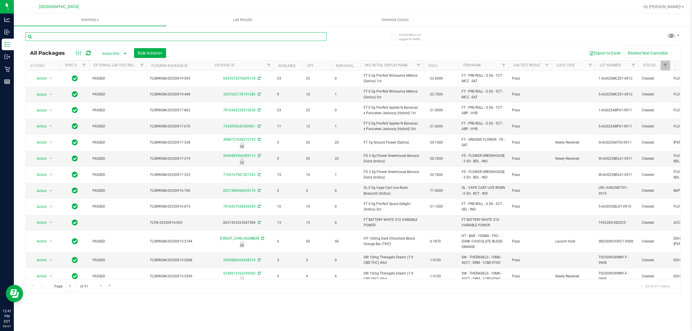
click at [129, 37] on input "text" at bounding box center [176, 36] width 302 height 9
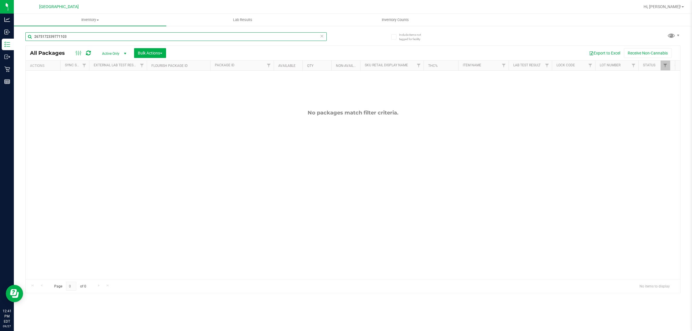
drag, startPoint x: 133, startPoint y: 38, endPoint x: 38, endPoint y: 30, distance: 96.1
click at [38, 30] on div "2675172339771103" at bounding box center [189, 36] width 328 height 18
click at [71, 36] on input "2675172339771103" at bounding box center [176, 36] width 302 height 9
type input "wbv"
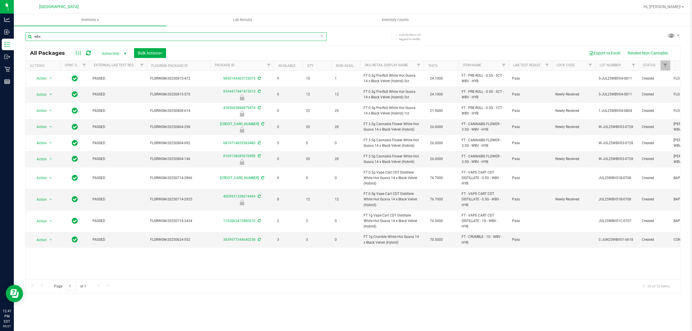
click at [306, 35] on input "wbv" at bounding box center [176, 36] width 302 height 9
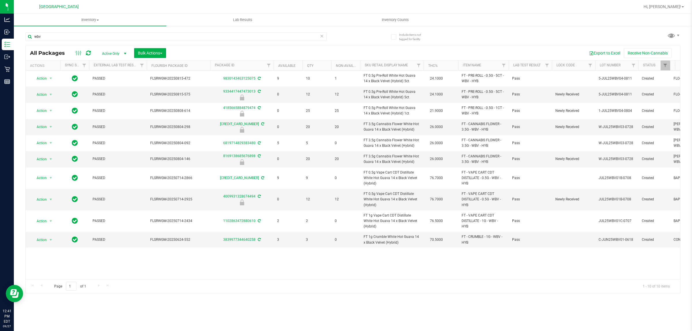
click at [322, 35] on icon at bounding box center [322, 35] width 4 height 7
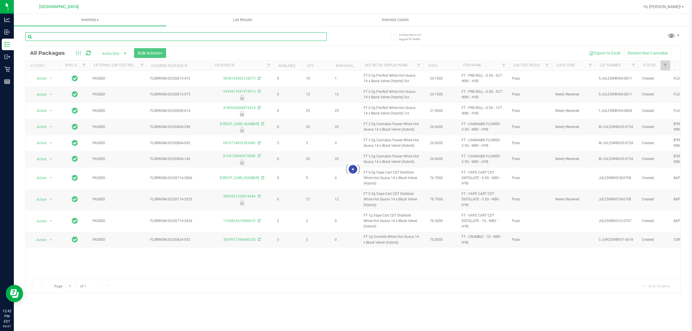
click at [278, 36] on input "text" at bounding box center [176, 36] width 302 height 9
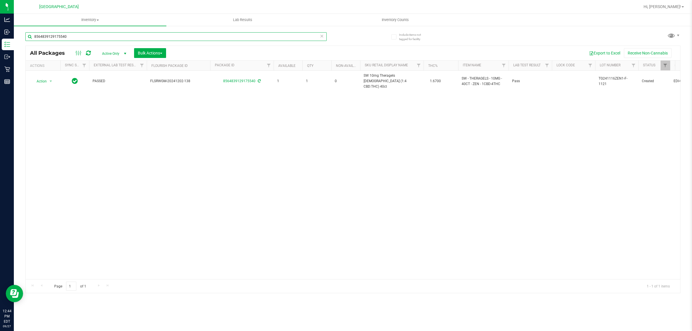
type input "8564839129175540"
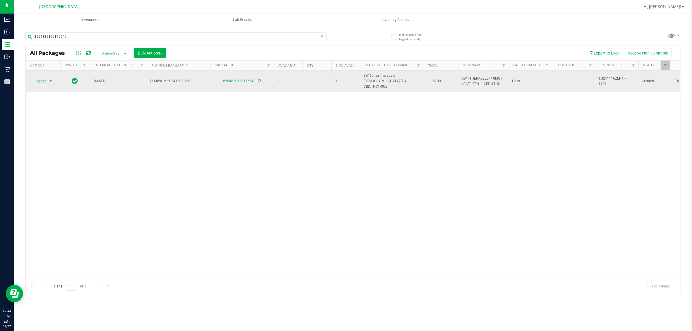
click at [53, 79] on span "select" at bounding box center [50, 81] width 5 height 5
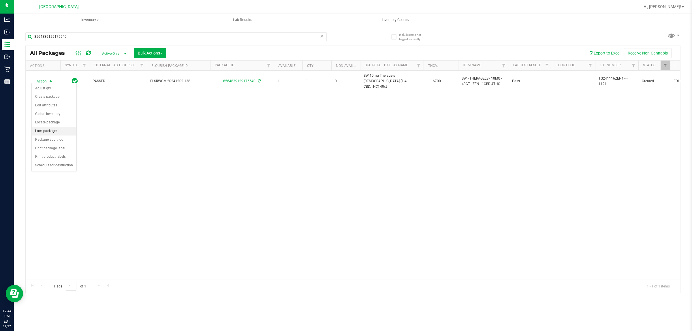
click at [65, 135] on li "Lock package" at bounding box center [54, 131] width 45 height 9
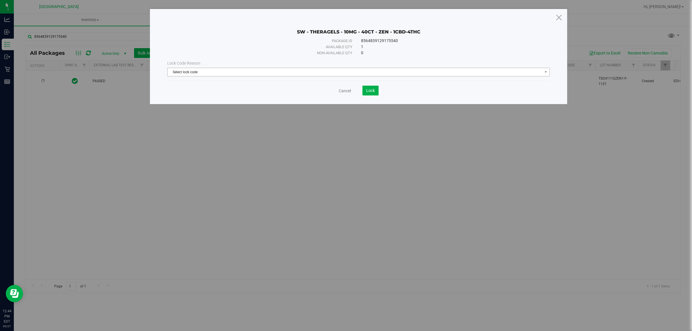
click at [294, 75] on span "Select lock code" at bounding box center [355, 72] width 375 height 8
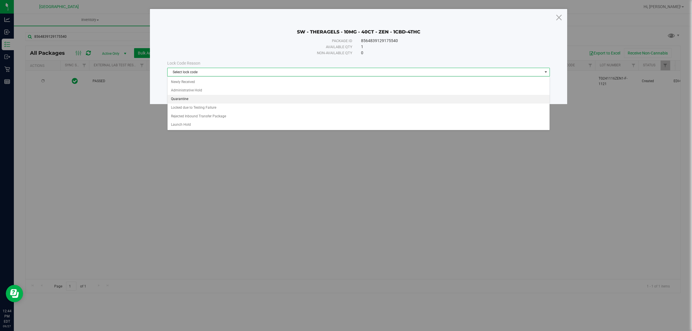
click at [218, 101] on li "Quarantine" at bounding box center [359, 99] width 382 height 9
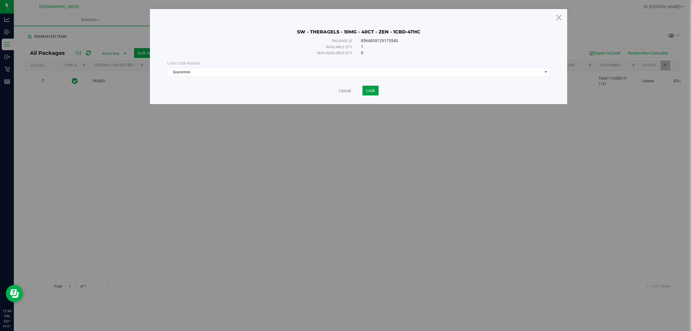
click at [370, 89] on span "Lock" at bounding box center [370, 90] width 9 height 5
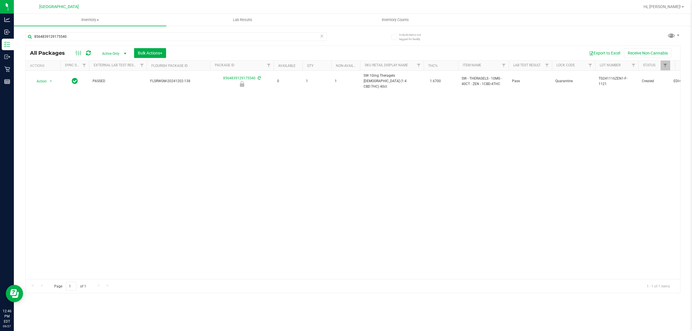
click at [322, 36] on icon at bounding box center [322, 35] width 4 height 7
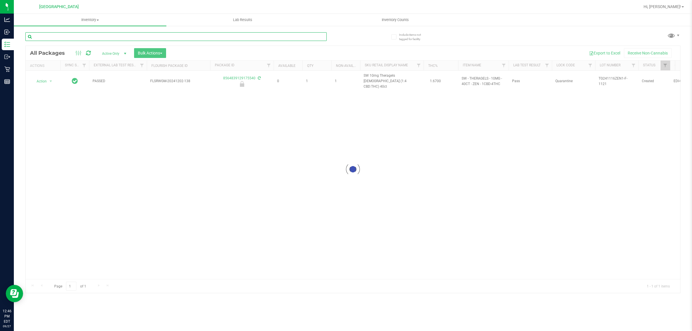
click at [309, 38] on input "text" at bounding box center [176, 36] width 302 height 9
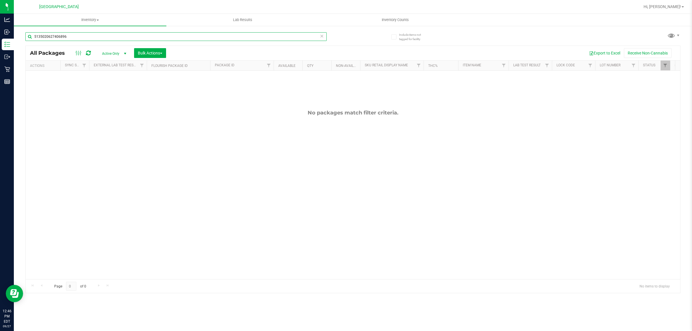
type input "5135020627406896"
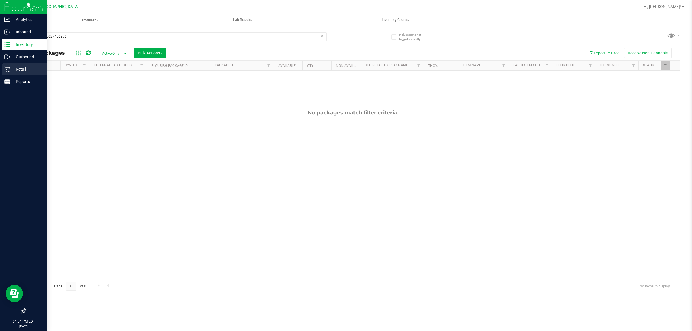
click at [17, 70] on p "Retail" at bounding box center [27, 69] width 35 height 7
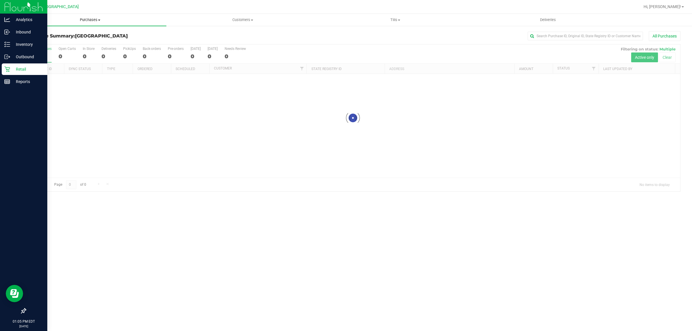
click at [87, 18] on span "Purchases" at bounding box center [90, 19] width 153 height 5
click at [72, 43] on li "Fulfillment" at bounding box center [90, 41] width 153 height 7
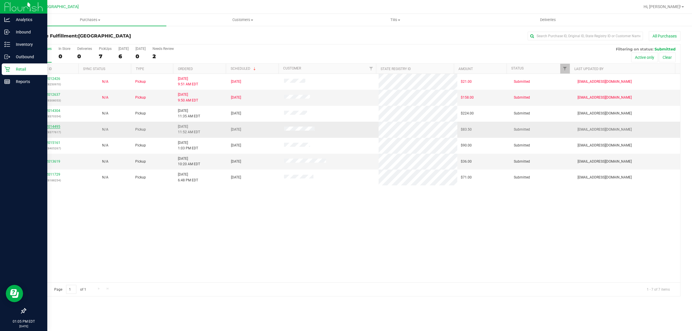
click at [52, 127] on link "12014495" at bounding box center [52, 127] width 16 height 4
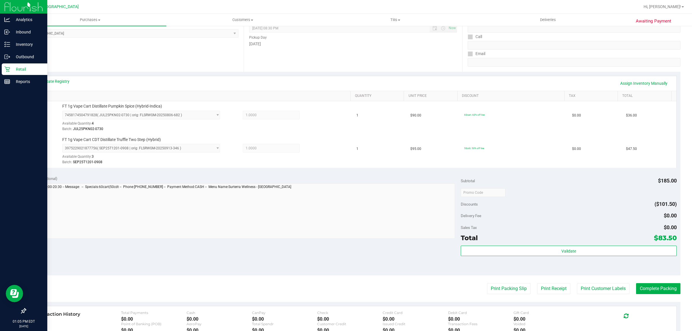
scroll to position [174, 0]
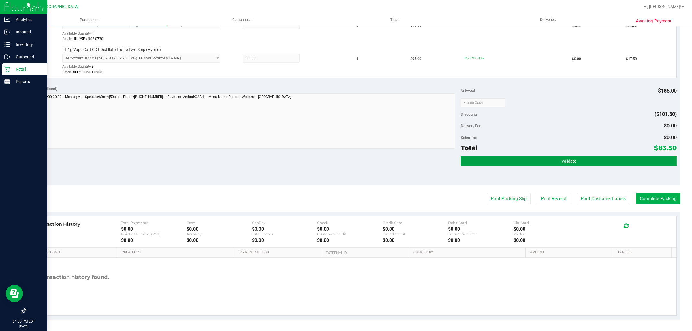
click at [556, 158] on button "Validate" at bounding box center [569, 161] width 216 height 10
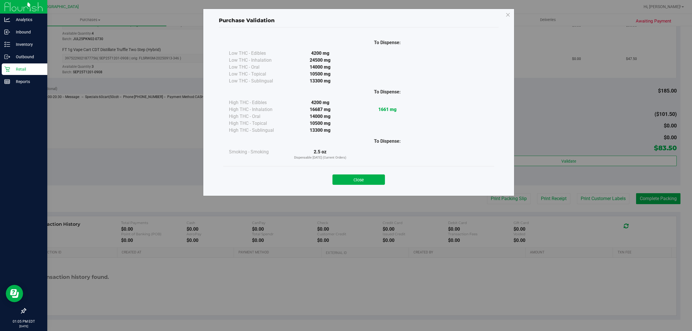
click at [358, 174] on div "Close" at bounding box center [359, 178] width 263 height 14
click at [361, 182] on button "Close" at bounding box center [359, 180] width 53 height 10
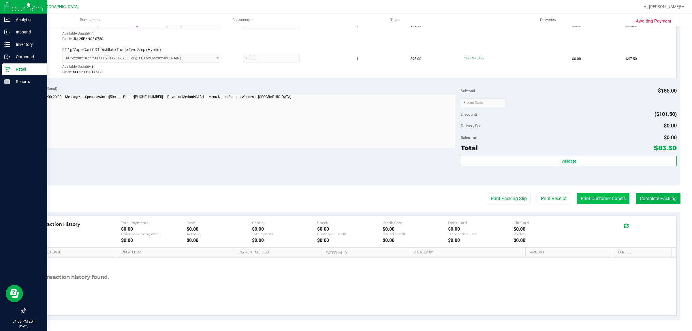
click at [585, 196] on button "Print Customer Labels" at bounding box center [603, 198] width 53 height 11
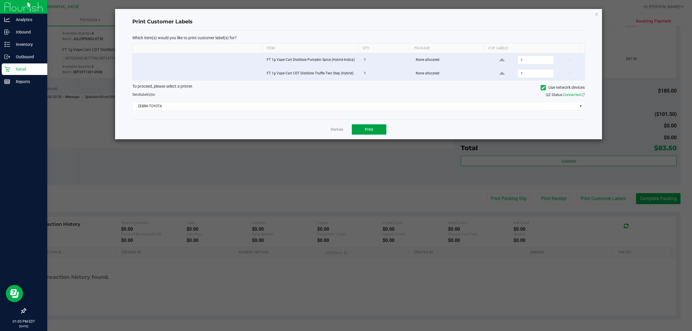
click at [372, 129] on span "Print" at bounding box center [369, 129] width 9 height 5
click at [597, 13] on icon "button" at bounding box center [597, 13] width 4 height 7
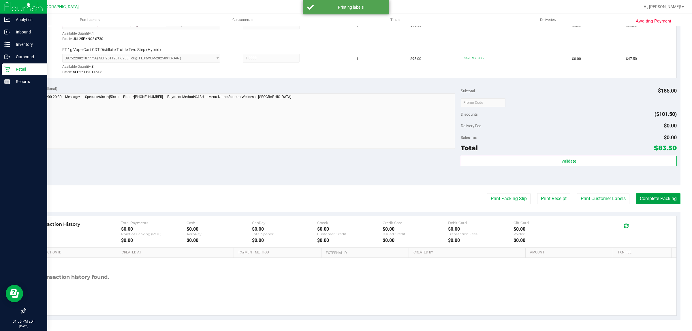
click at [641, 194] on button "Complete Packing" at bounding box center [658, 198] width 44 height 11
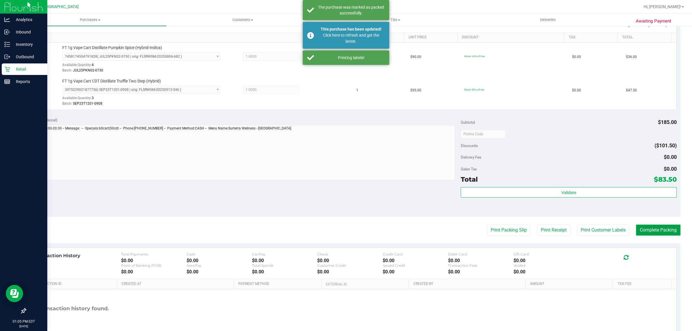
scroll to position [144, 0]
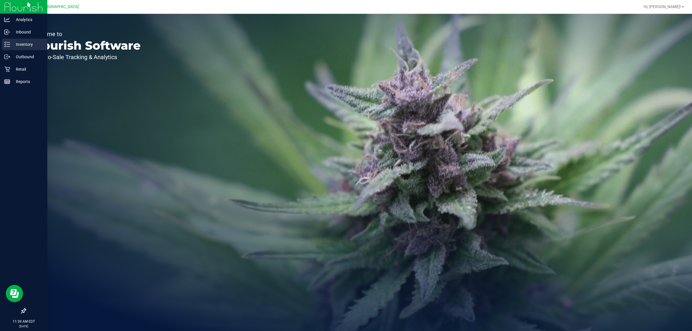
click at [8, 44] on icon at bounding box center [7, 45] width 6 height 6
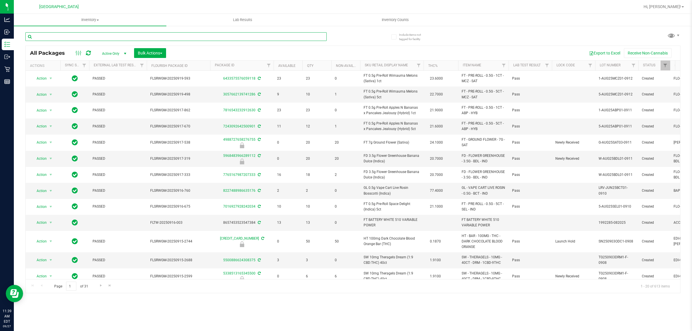
click at [253, 38] on input "text" at bounding box center [176, 36] width 302 height 9
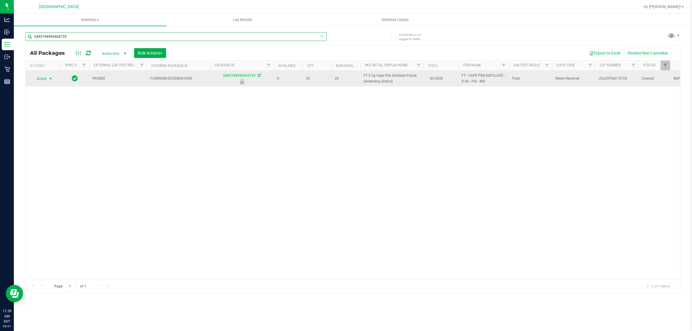
type input "6495194996404735"
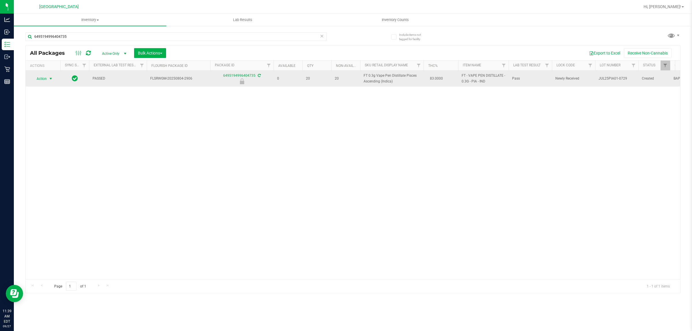
click at [45, 77] on span "Action" at bounding box center [39, 79] width 16 height 8
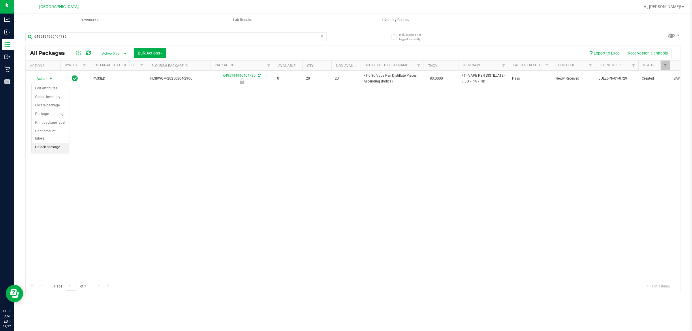
click at [56, 143] on li "Unlock package" at bounding box center [50, 147] width 37 height 9
click at [188, 35] on input "6495194996404735" at bounding box center [176, 36] width 302 height 9
click at [160, 38] on input "8564839129175540" at bounding box center [176, 36] width 302 height 9
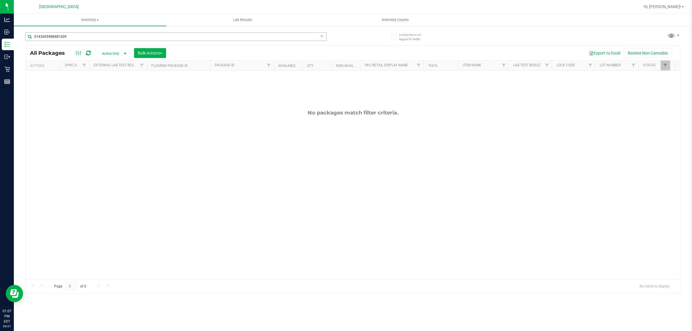
click at [162, 41] on input "0143695988481609" at bounding box center [176, 36] width 302 height 9
type input "5135020627406896"
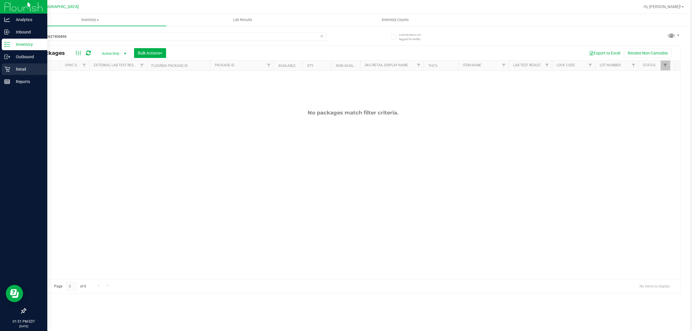
click at [5, 68] on icon at bounding box center [7, 69] width 6 height 6
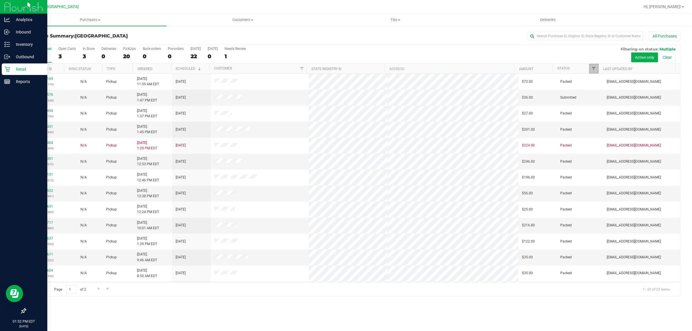
click at [596, 73] on link "Filter" at bounding box center [594, 69] width 10 height 10
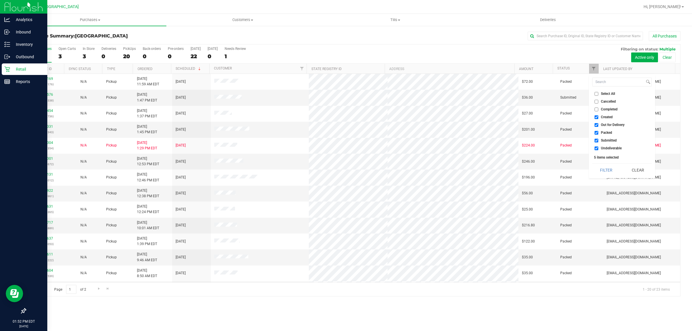
click at [595, 117] on input "Created" at bounding box center [597, 117] width 4 height 4
checkbox input "false"
click at [596, 123] on input "Out for Delivery" at bounding box center [597, 125] width 4 height 4
checkbox input "false"
click at [596, 132] on input "Packed" at bounding box center [597, 133] width 4 height 4
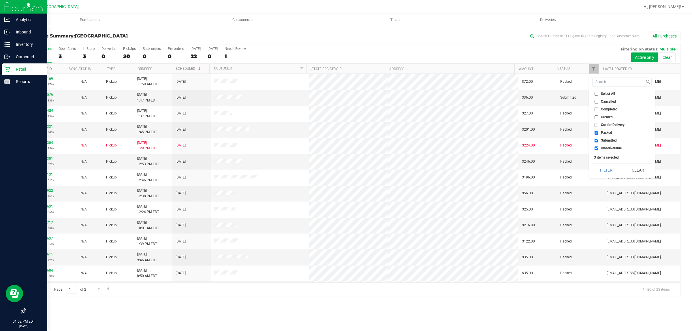
checkbox input "false"
click at [597, 149] on input "Undeliverable" at bounding box center [597, 149] width 4 height 4
checkbox input "false"
click at [604, 166] on button "Filter" at bounding box center [607, 170] width 28 height 13
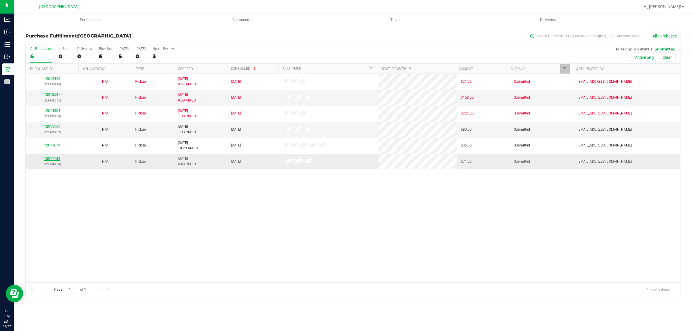
click at [48, 161] on link "12011729" at bounding box center [52, 159] width 16 height 4
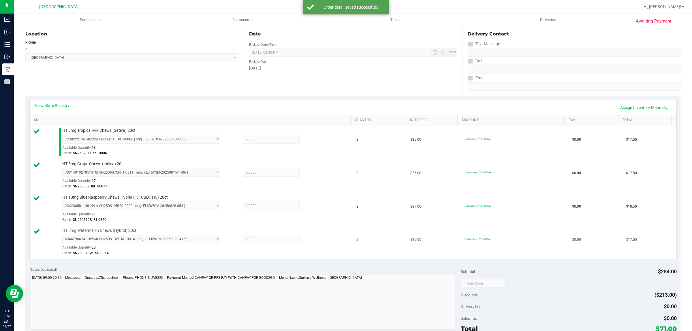
scroll to position [145, 0]
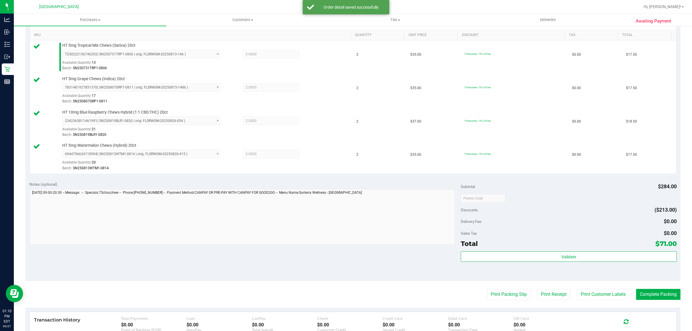
click at [532, 265] on div "Validate" at bounding box center [569, 265] width 216 height 26
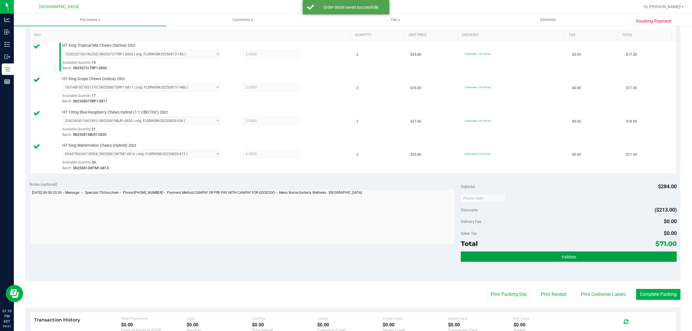
click at [533, 262] on button "Validate" at bounding box center [569, 257] width 216 height 10
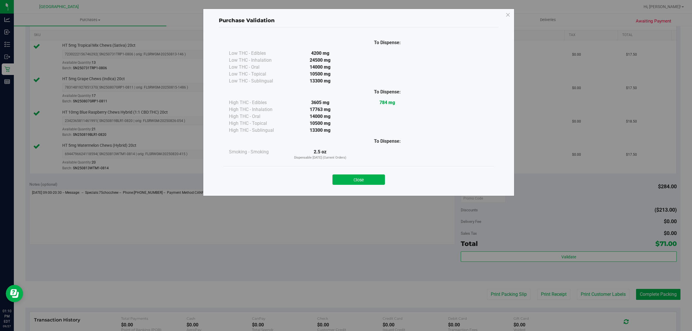
click at [359, 186] on div "Close" at bounding box center [358, 177] width 271 height 23
click at [359, 184] on button "Close" at bounding box center [359, 180] width 53 height 10
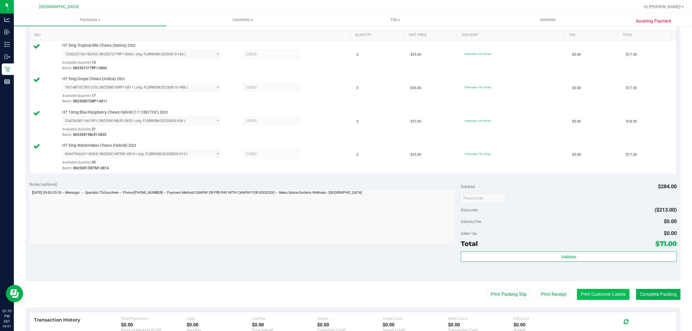
click at [585, 292] on button "Print Customer Labels" at bounding box center [603, 294] width 53 height 11
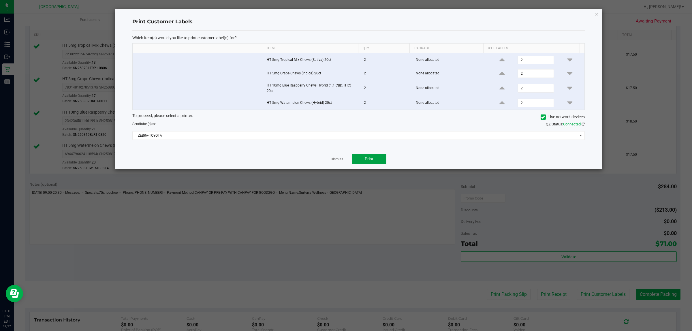
click at [378, 161] on button "Print" at bounding box center [369, 159] width 35 height 10
click at [593, 17] on div "Print Customer Labels Which item(s) would you like to print customer label(s) f…" at bounding box center [358, 89] width 487 height 160
click at [598, 14] on icon "button" at bounding box center [597, 13] width 4 height 7
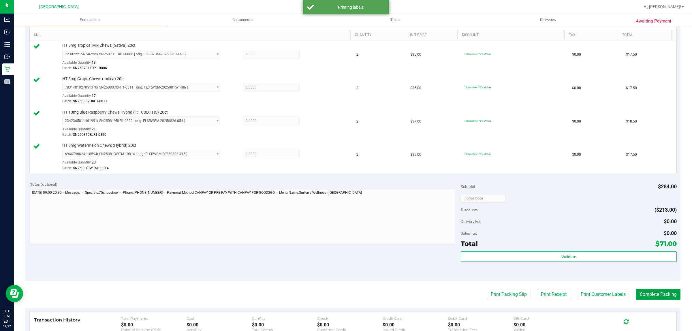
click at [673, 297] on button "Complete Packing" at bounding box center [658, 294] width 44 height 11
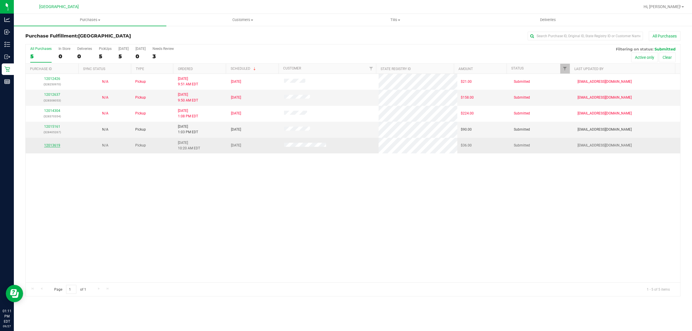
click at [55, 146] on link "12013619" at bounding box center [52, 145] width 16 height 4
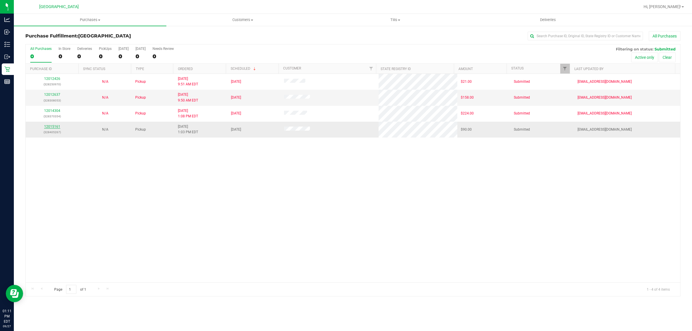
click at [52, 127] on link "12015161" at bounding box center [52, 127] width 16 height 4
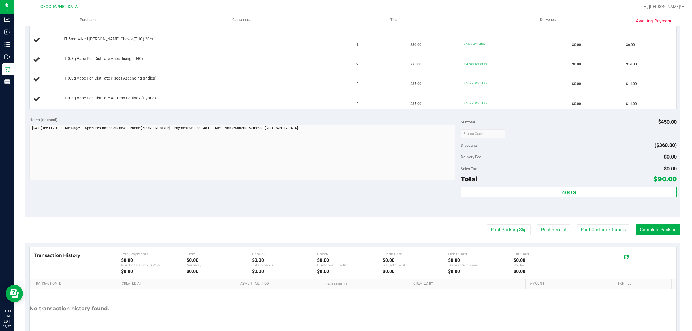
scroll to position [216, 0]
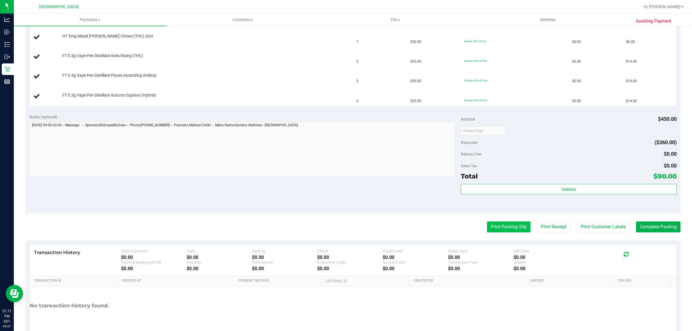
click at [493, 233] on purchase-details "Back Edit Purchase Cancel Purchase View Profile # 12015161 BioTrack ID: - Submi…" at bounding box center [353, 81] width 656 height 533
click at [491, 230] on button "Print Packing Slip" at bounding box center [509, 227] width 44 height 11
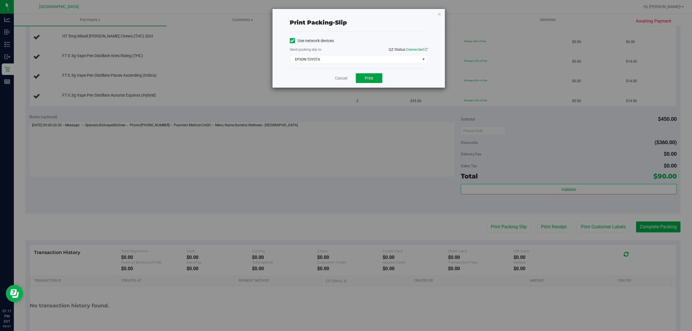
click at [366, 82] on button "Print" at bounding box center [369, 78] width 27 height 10
click at [342, 74] on div "Cancel Print" at bounding box center [359, 77] width 138 height 19
click at [338, 78] on link "Cancel" at bounding box center [341, 78] width 12 height 6
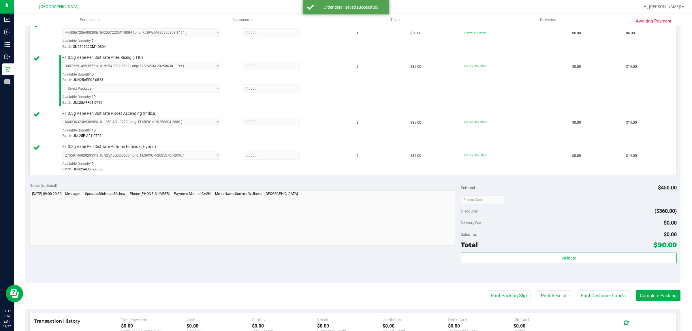
scroll to position [325, 0]
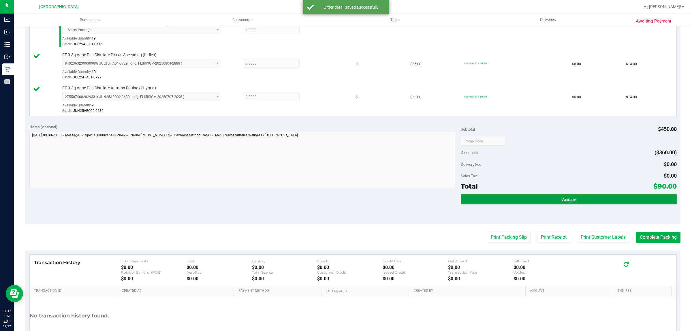
click at [487, 197] on button "Validate" at bounding box center [569, 199] width 216 height 10
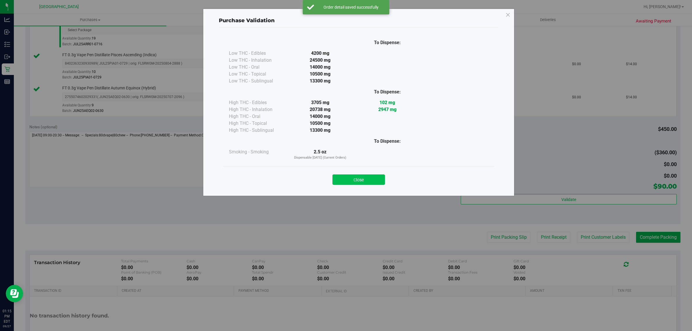
drag, startPoint x: 390, startPoint y: 179, endPoint x: 380, endPoint y: 179, distance: 9.8
click at [390, 179] on div "Close" at bounding box center [359, 178] width 263 height 14
click at [380, 180] on button "Close" at bounding box center [359, 180] width 53 height 10
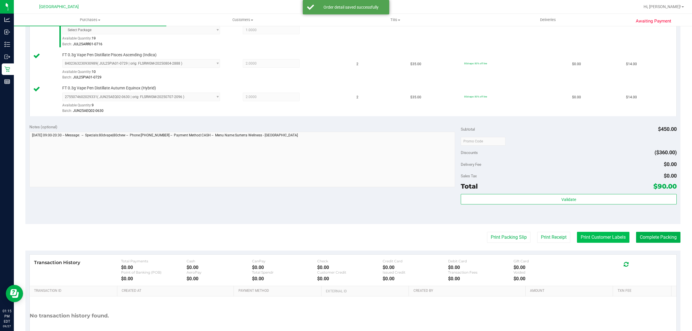
click at [602, 243] on button "Print Customer Labels" at bounding box center [603, 237] width 53 height 11
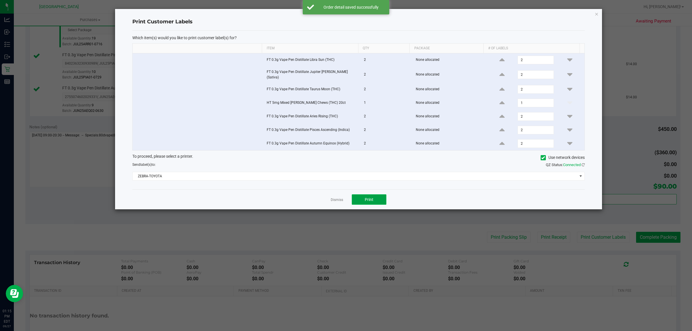
click at [368, 198] on span "Print" at bounding box center [369, 199] width 9 height 5
click at [595, 14] on icon "button" at bounding box center [597, 13] width 4 height 7
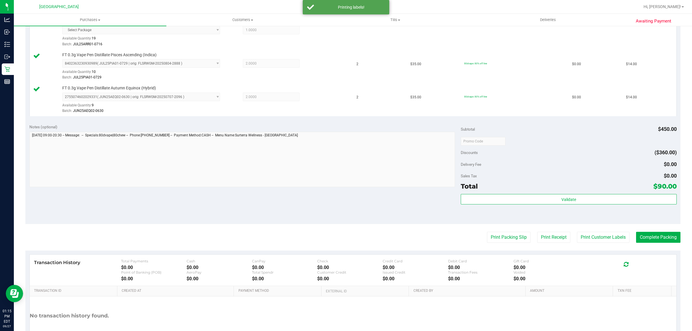
click at [652, 232] on purchase-details "Back Edit Purchase Cancel Purchase View Profile # 12015161 BioTrack ID: - Submi…" at bounding box center [353, 33] width 656 height 652
click at [650, 236] on button "Complete Packing" at bounding box center [658, 237] width 44 height 11
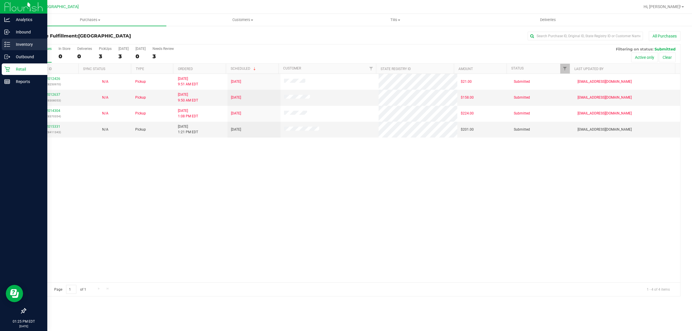
click at [25, 48] on div "Inventory" at bounding box center [25, 45] width 46 height 12
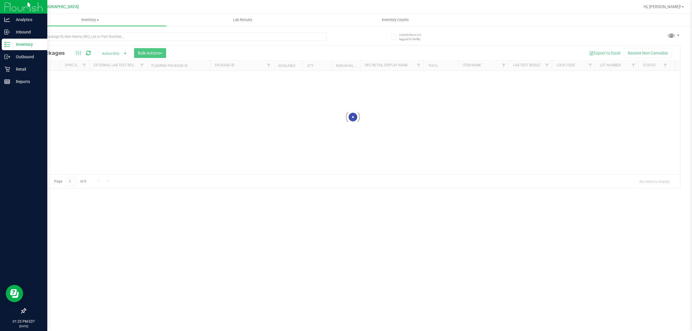
click at [144, 31] on div at bounding box center [189, 36] width 328 height 18
click at [143, 32] on input "text" at bounding box center [176, 36] width 302 height 9
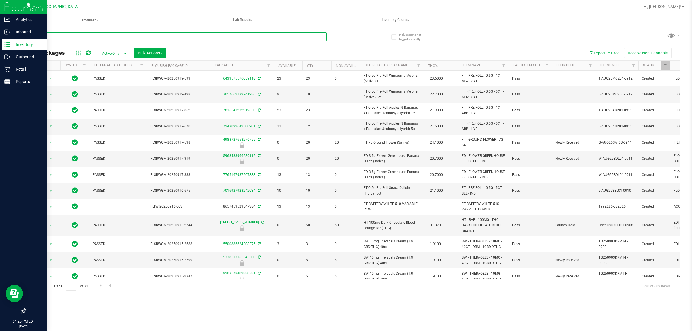
type input "ago"
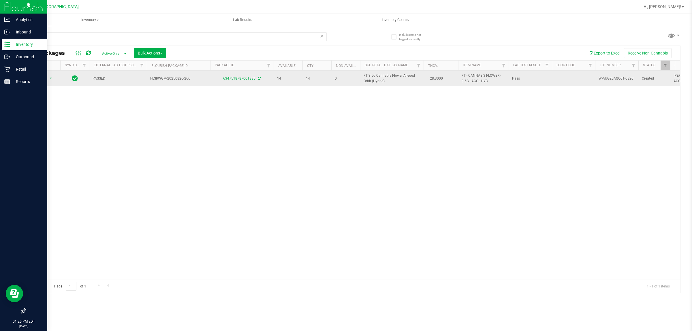
click at [226, 75] on td "6347518787001885" at bounding box center [241, 79] width 63 height 16
click at [227, 76] on div "6347518787001885" at bounding box center [241, 78] width 65 height 5
click at [227, 79] on link "6347518787001885" at bounding box center [239, 78] width 32 height 4
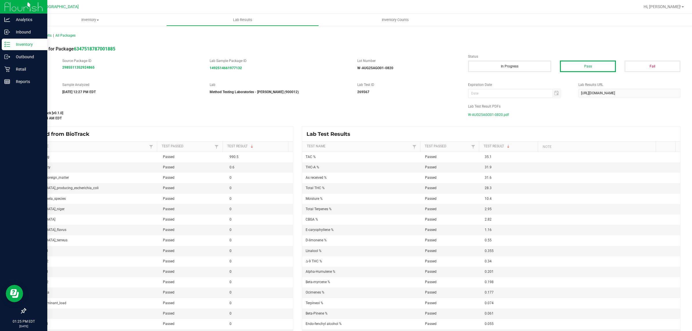
click at [40, 32] on div "All Lab Results | All Packages" at bounding box center [353, 35] width 664 height 14
click at [15, 66] on p "Retail" at bounding box center [27, 69] width 35 height 7
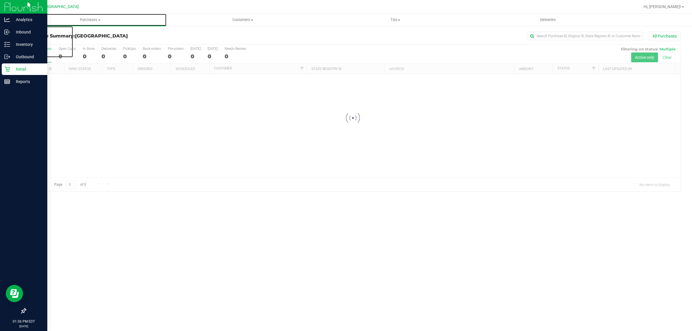
click at [88, 19] on span "Purchases" at bounding box center [90, 19] width 153 height 5
click at [87, 40] on li "Fulfillment" at bounding box center [90, 41] width 153 height 7
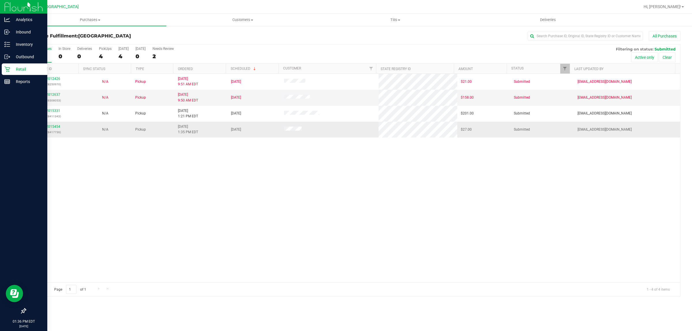
click at [57, 125] on div "12015454 (328417736)" at bounding box center [52, 129] width 46 height 11
click at [55, 126] on link "12015454" at bounding box center [52, 127] width 16 height 4
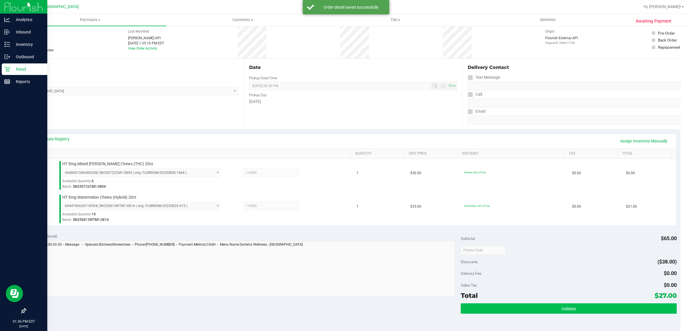
scroll to position [174, 0]
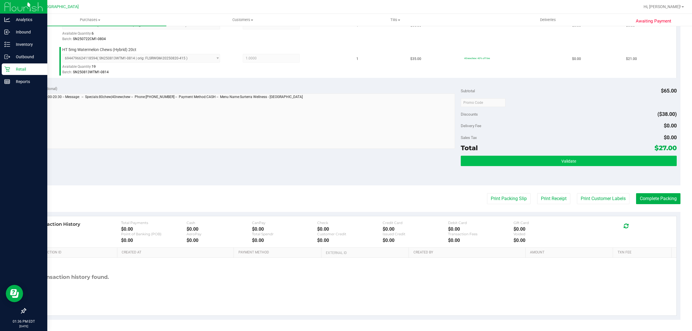
drag, startPoint x: 534, startPoint y: 166, endPoint x: 537, endPoint y: 165, distance: 3.1
click at [534, 166] on div "Validate" at bounding box center [569, 161] width 216 height 11
click at [543, 159] on button "Validate" at bounding box center [569, 161] width 216 height 10
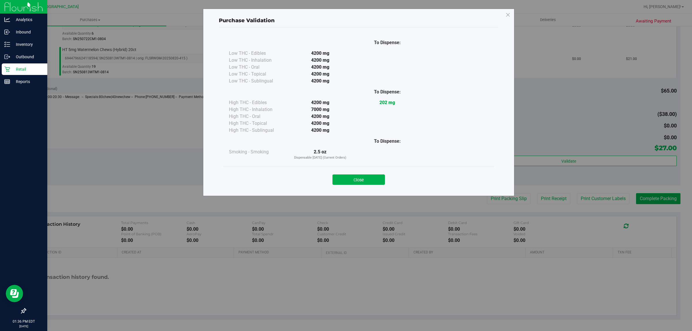
click at [370, 185] on div "Close" at bounding box center [358, 177] width 271 height 23
click at [371, 178] on button "Close" at bounding box center [359, 180] width 53 height 10
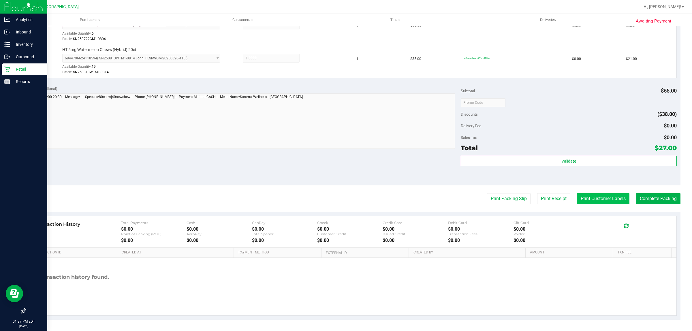
click at [588, 194] on button "Print Customer Labels" at bounding box center [603, 198] width 53 height 11
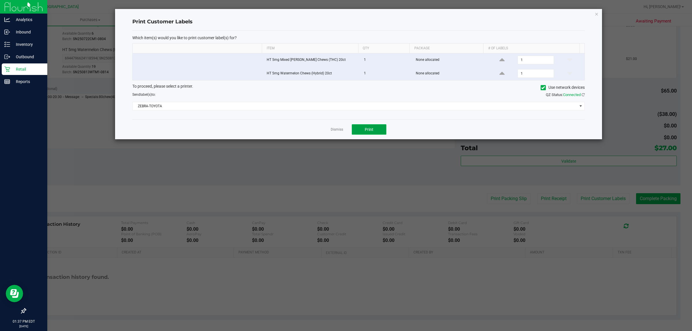
click at [371, 130] on span "Print" at bounding box center [369, 129] width 9 height 5
click at [599, 15] on icon "button" at bounding box center [597, 13] width 4 height 7
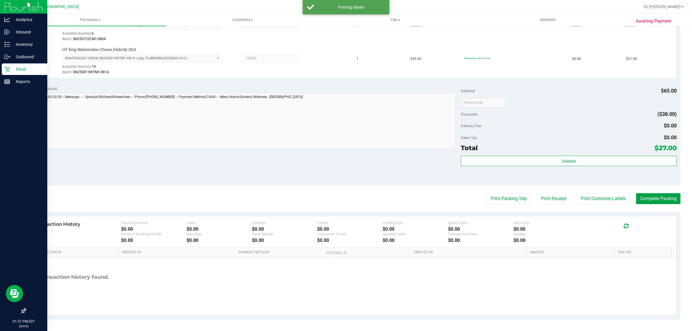
click at [662, 203] on button "Complete Packing" at bounding box center [658, 198] width 44 height 11
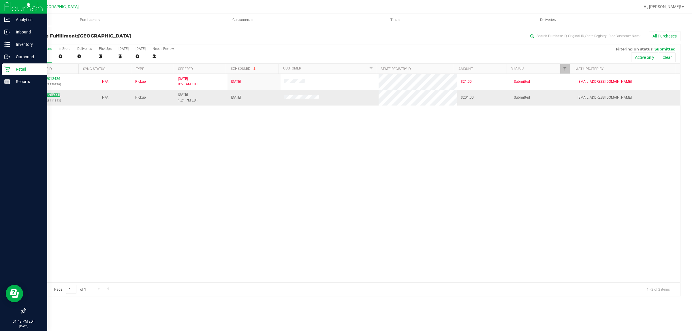
click at [58, 96] on link "12015331" at bounding box center [52, 95] width 16 height 4
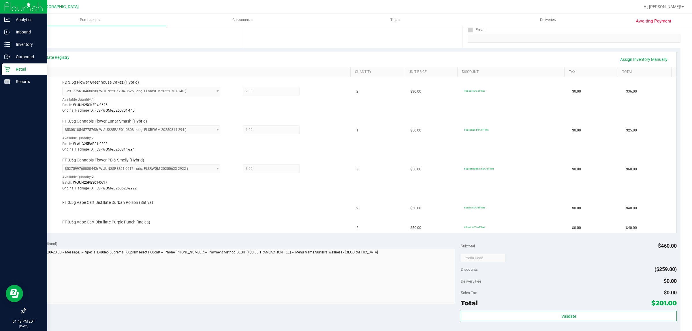
scroll to position [108, 0]
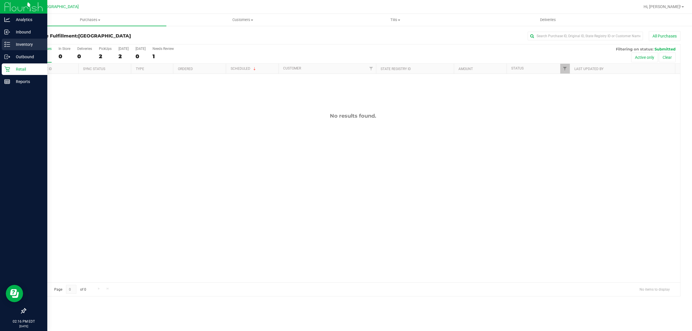
click at [10, 45] on p "Inventory" at bounding box center [27, 44] width 35 height 7
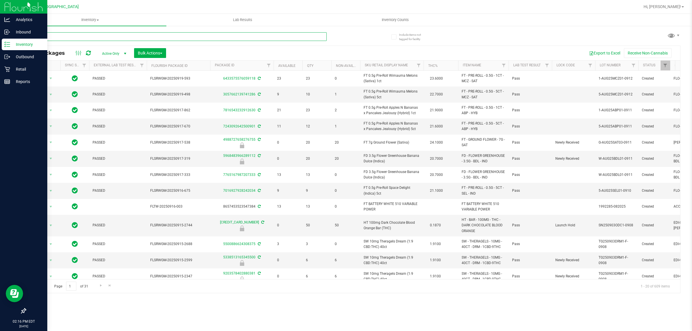
click at [144, 33] on input "text" at bounding box center [176, 36] width 302 height 9
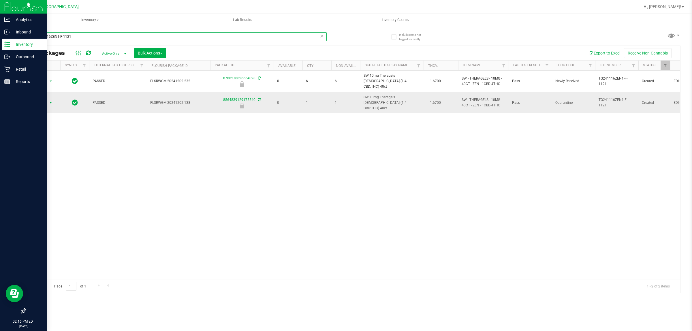
type input "TG241116ZEN1-F-1121"
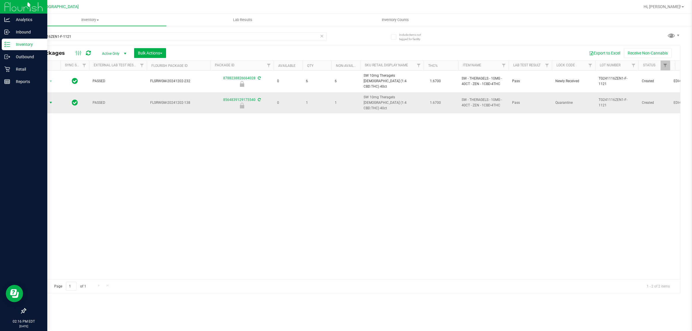
click at [44, 99] on span "Action" at bounding box center [39, 103] width 16 height 8
click at [52, 159] on li "Unlock package" at bounding box center [50, 163] width 37 height 9
click at [162, 159] on div "Action Action Edit attributes Global inventory Locate package Package audit log…" at bounding box center [353, 175] width 655 height 209
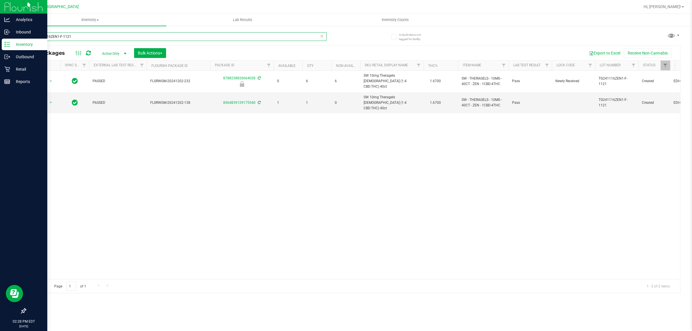
drag, startPoint x: 125, startPoint y: 39, endPoint x: 0, endPoint y: 41, distance: 124.9
click at [0, 40] on div "Analytics Inbound Inventory Outbound Retail Reports 02:28 PM EDT 09/27/2025 09/…" at bounding box center [346, 165] width 692 height 331
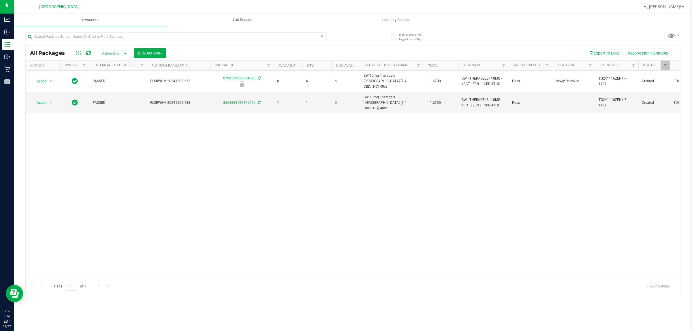
click at [245, 198] on div "Action Action Edit attributes Global inventory Locate package Package audit log…" at bounding box center [353, 175] width 655 height 209
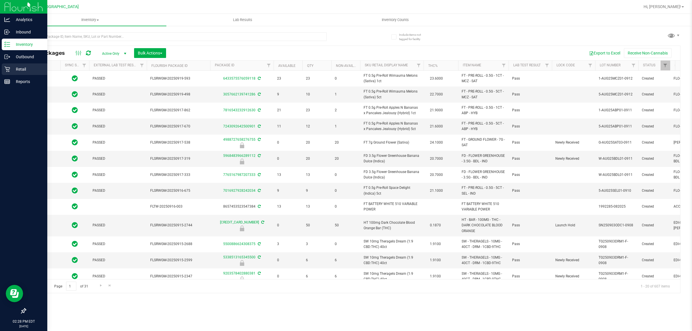
click at [26, 70] on p "Retail" at bounding box center [27, 69] width 35 height 7
type input "[DATE]"
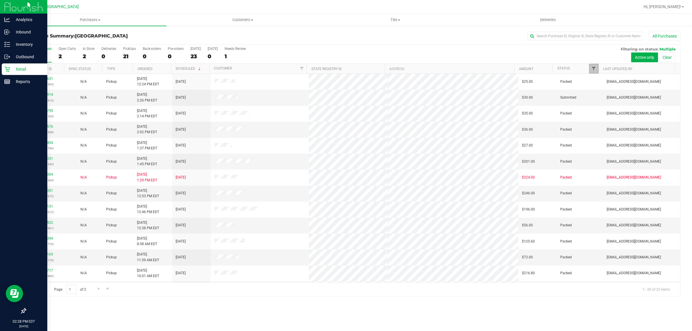
click at [593, 68] on span "Filter" at bounding box center [594, 68] width 5 height 5
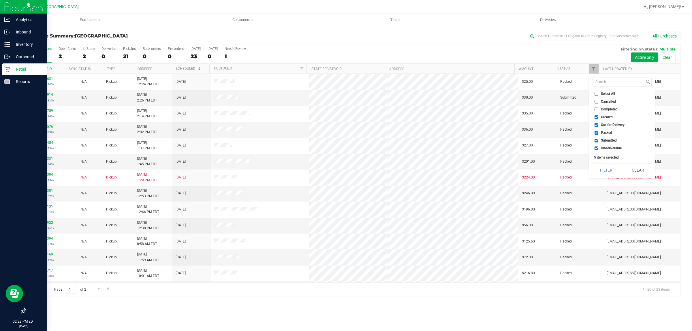
click at [597, 116] on input "Created" at bounding box center [597, 117] width 4 height 4
checkbox input "false"
click at [596, 123] on input "Out for Delivery" at bounding box center [597, 125] width 4 height 4
checkbox input "false"
click at [596, 132] on input "Packed" at bounding box center [597, 133] width 4 height 4
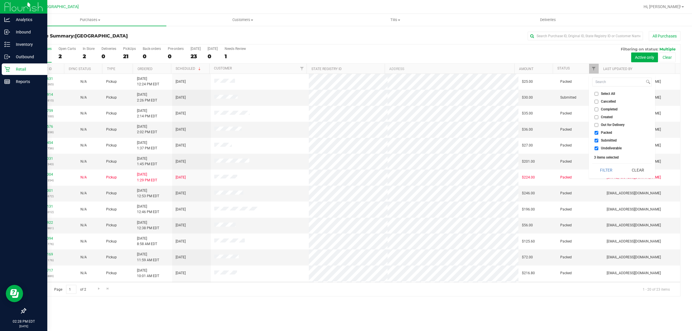
checkbox input "false"
click at [596, 148] on input "Undeliverable" at bounding box center [597, 149] width 4 height 4
checkbox input "false"
click at [604, 165] on button "Filter" at bounding box center [607, 170] width 28 height 13
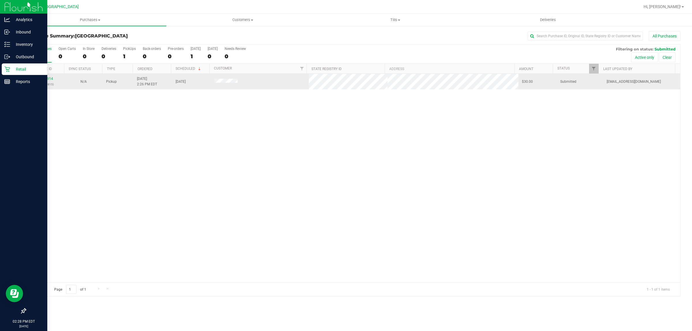
click at [48, 81] on div "12015914 (328440815)" at bounding box center [45, 81] width 32 height 11
click at [47, 80] on link "12015914" at bounding box center [45, 79] width 16 height 4
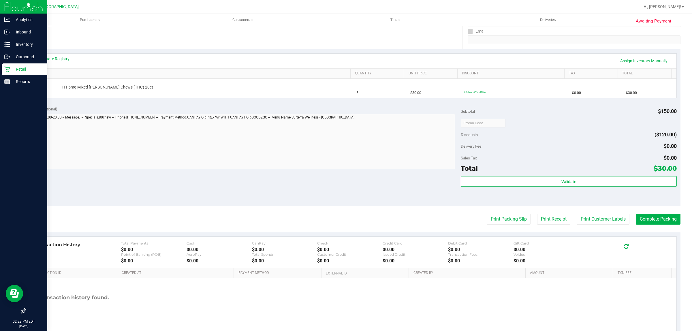
scroll to position [108, 0]
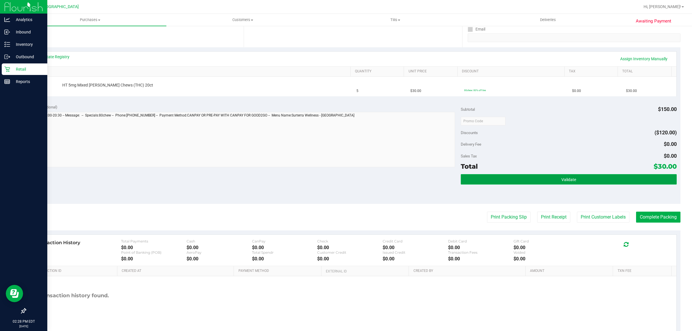
click at [577, 182] on button "Validate" at bounding box center [569, 179] width 216 height 10
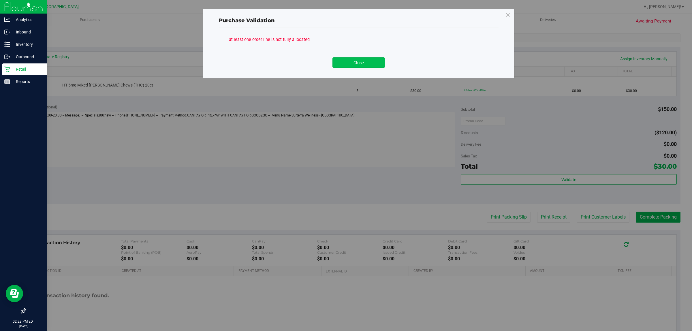
click at [370, 63] on button "Close" at bounding box center [359, 62] width 53 height 10
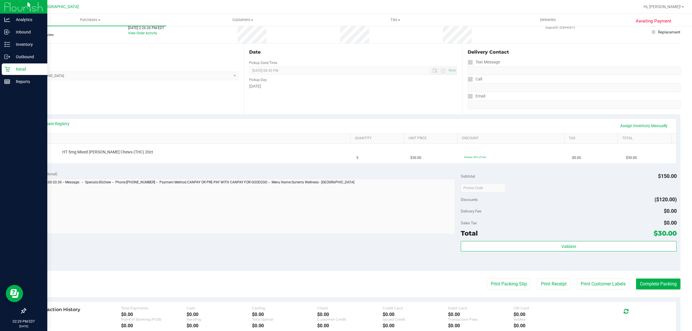
scroll to position [126, 0]
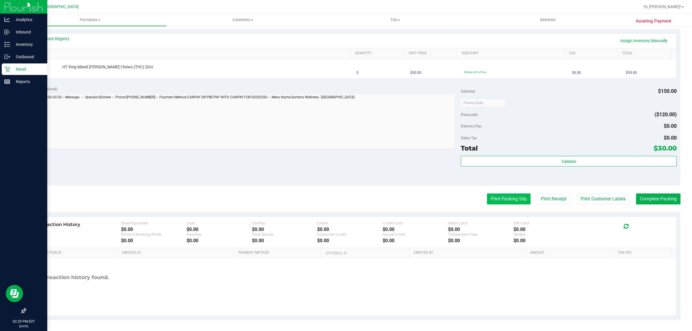
click at [501, 197] on button "Print Packing Slip" at bounding box center [509, 199] width 44 height 11
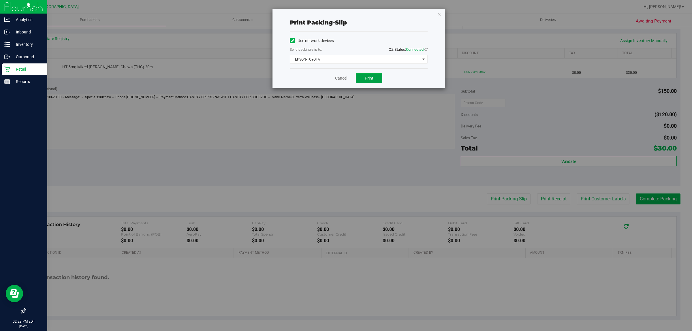
click at [371, 76] on button "Print" at bounding box center [369, 78] width 27 height 10
click at [336, 78] on link "Cancel" at bounding box center [341, 78] width 12 height 6
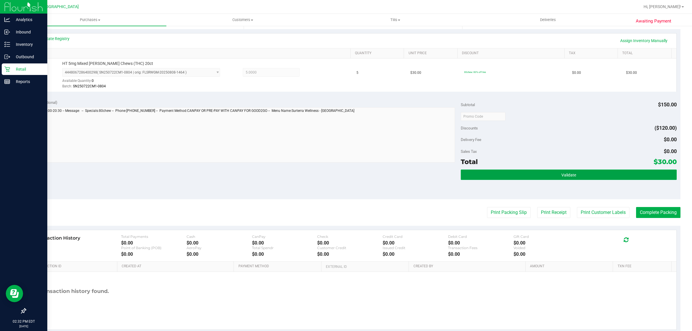
click at [601, 174] on button "Validate" at bounding box center [569, 175] width 216 height 10
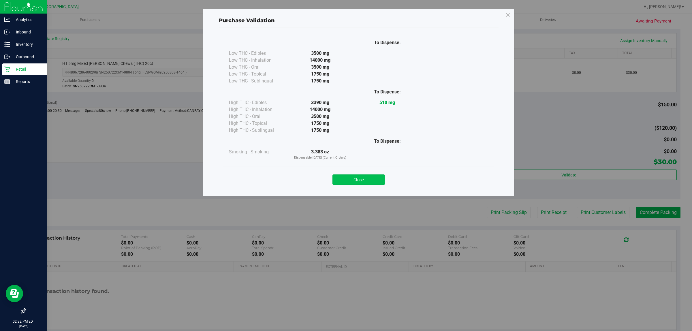
click at [372, 180] on button "Close" at bounding box center [359, 180] width 53 height 10
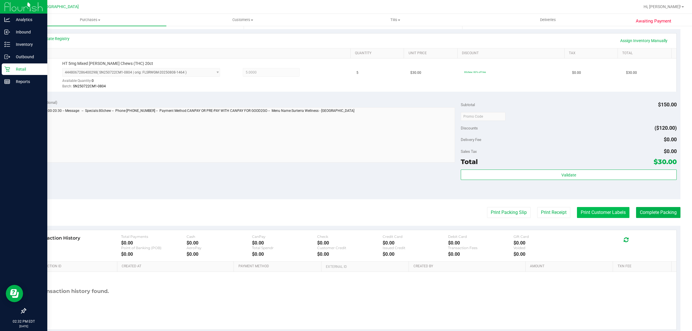
click at [589, 211] on button "Print Customer Labels" at bounding box center [603, 212] width 53 height 11
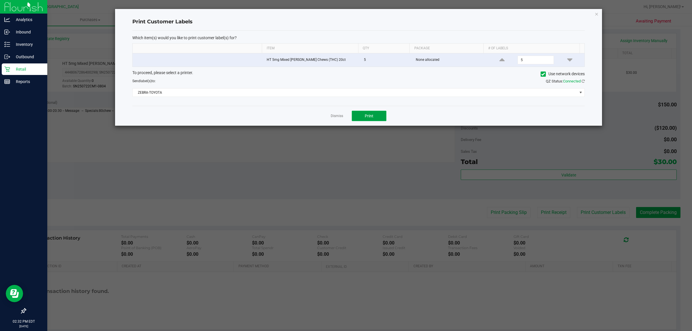
click at [374, 117] on button "Print" at bounding box center [369, 116] width 35 height 10
click at [337, 116] on link "Dismiss" at bounding box center [337, 116] width 12 height 5
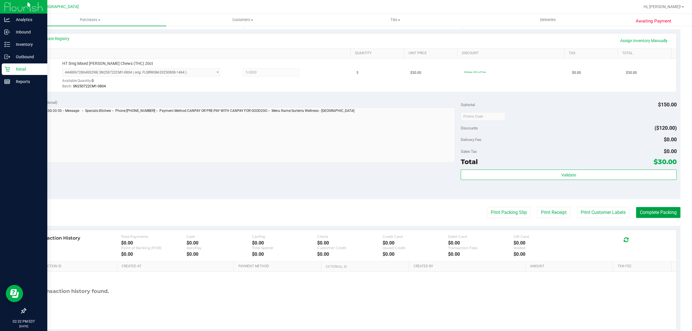
click at [641, 211] on button "Complete Packing" at bounding box center [658, 212] width 44 height 11
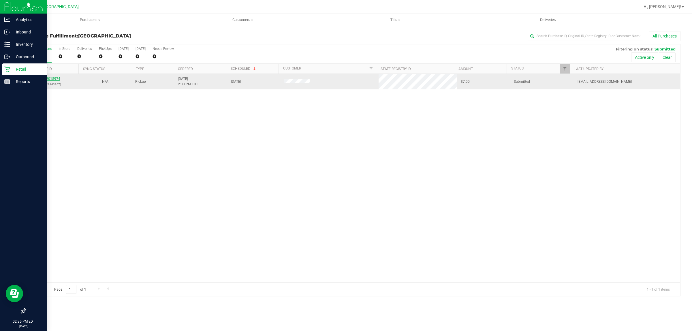
click at [53, 80] on link "12015974" at bounding box center [52, 79] width 16 height 4
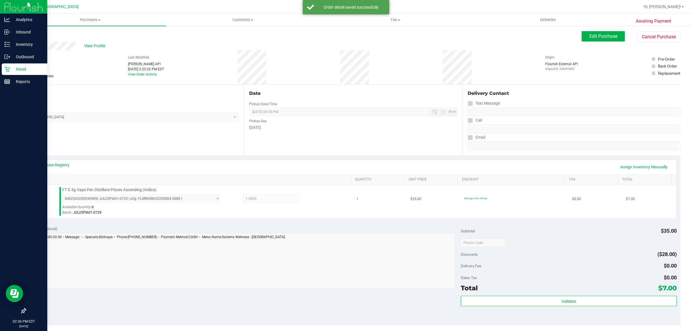
scroll to position [140, 0]
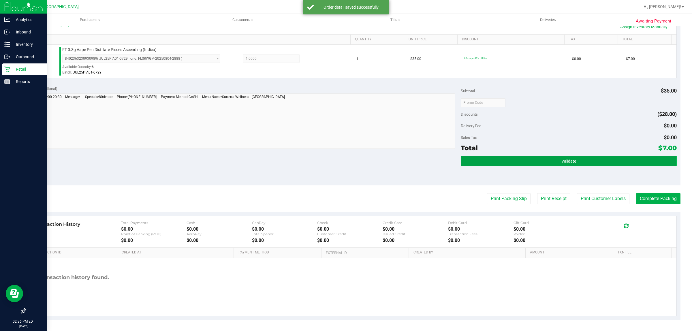
click at [593, 159] on button "Validate" at bounding box center [569, 161] width 216 height 10
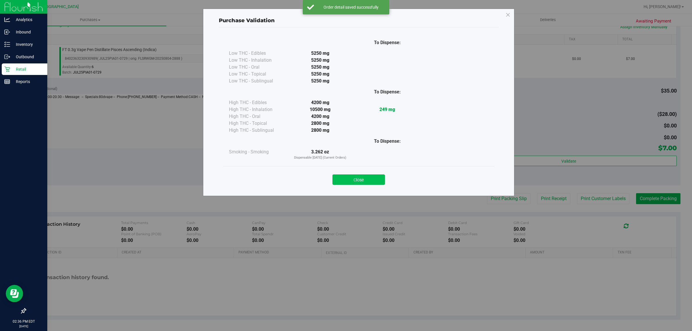
click at [374, 179] on button "Close" at bounding box center [359, 180] width 53 height 10
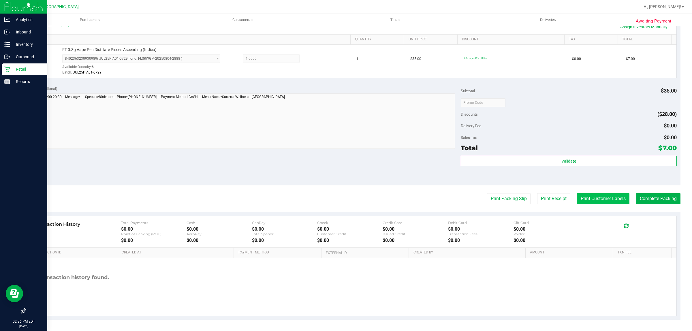
click at [581, 198] on button "Print Customer Labels" at bounding box center [603, 198] width 53 height 11
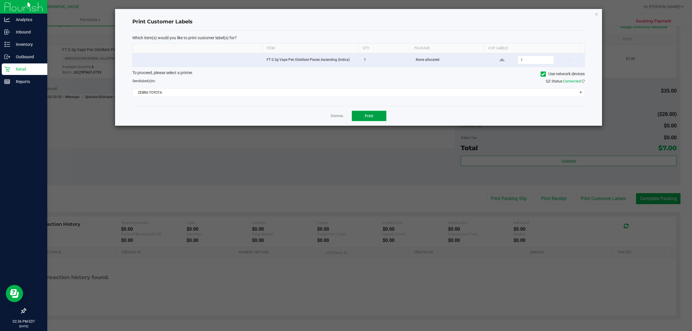
click at [371, 115] on span "Print" at bounding box center [369, 116] width 9 height 5
click at [341, 115] on link "Dismiss" at bounding box center [337, 116] width 12 height 5
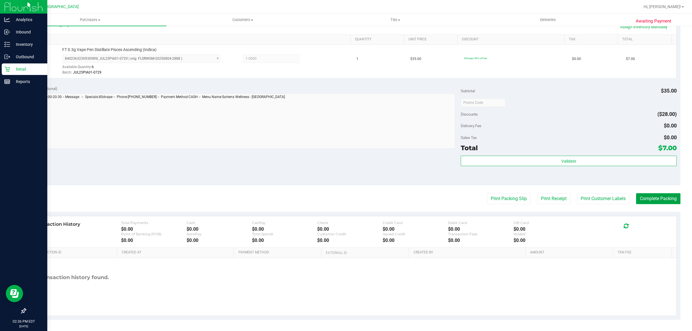
click at [652, 199] on button "Complete Packing" at bounding box center [658, 198] width 44 height 11
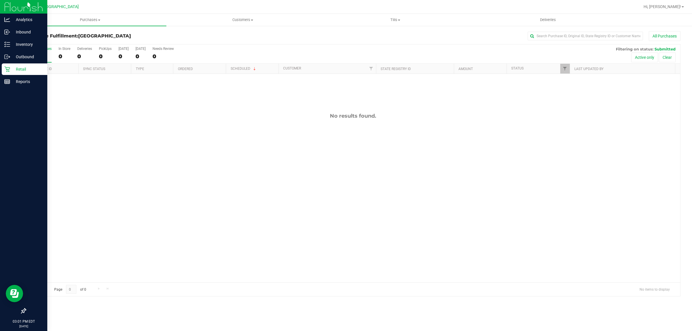
click at [235, 186] on div "No results found." at bounding box center [353, 198] width 655 height 248
click at [20, 44] on p "Inventory" at bounding box center [27, 44] width 35 height 7
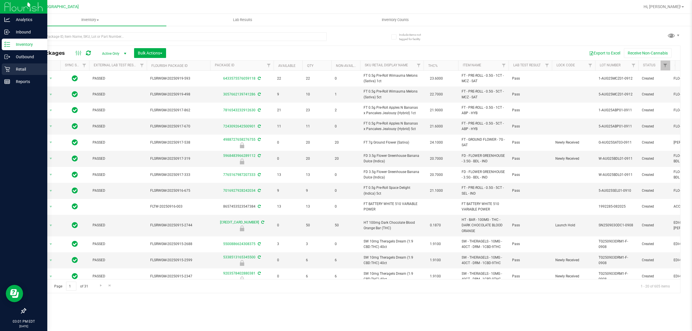
click at [20, 65] on div "Retail" at bounding box center [25, 69] width 46 height 12
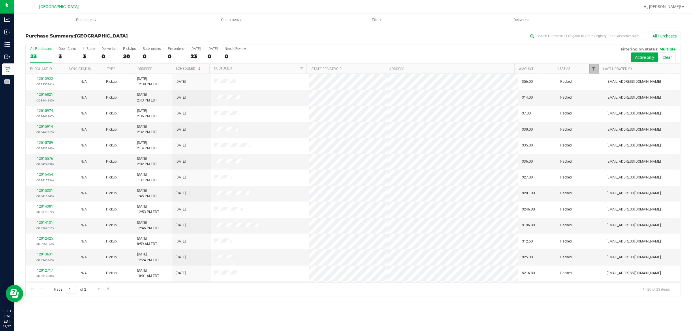
click at [596, 71] on span "Filter" at bounding box center [594, 68] width 5 height 5
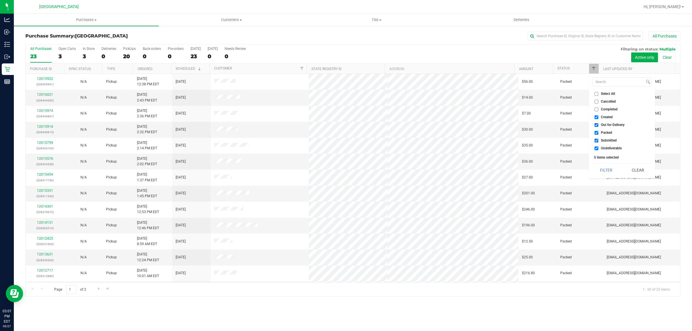
click at [598, 116] on input "Created" at bounding box center [597, 117] width 4 height 4
checkbox input "false"
click at [596, 124] on input "Out for Delivery" at bounding box center [597, 125] width 4 height 4
checkbox input "false"
click at [596, 133] on input "Packed" at bounding box center [597, 133] width 4 height 4
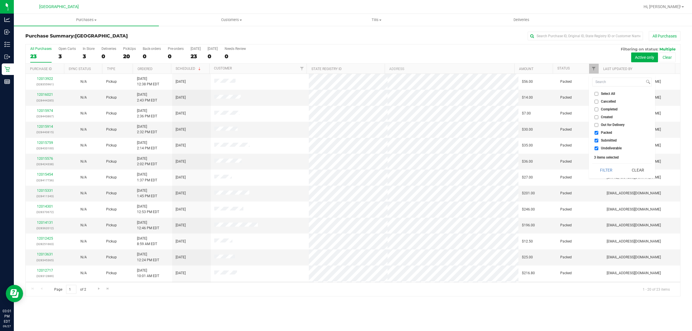
checkbox input "false"
click at [596, 149] on input "Undeliverable" at bounding box center [597, 149] width 4 height 4
checkbox input "false"
click at [606, 167] on button "Filter" at bounding box center [607, 170] width 28 height 13
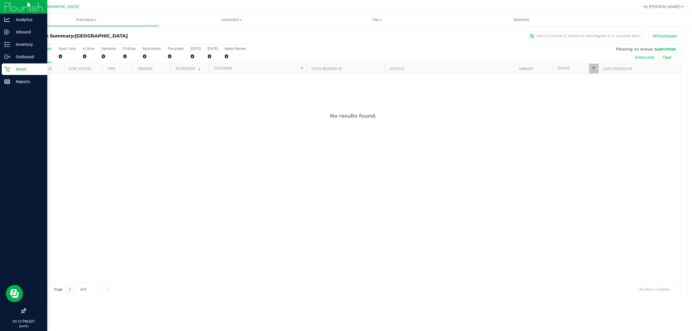
click at [11, 67] on p "Retail" at bounding box center [27, 69] width 35 height 7
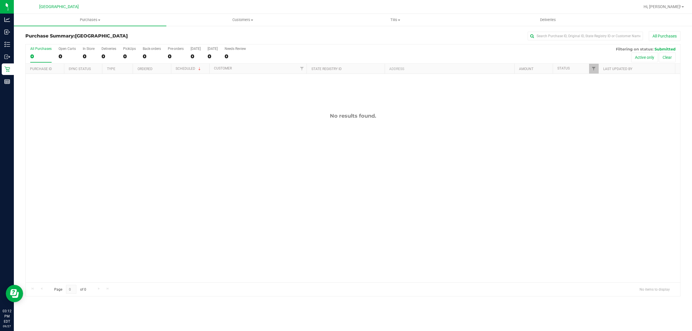
click at [229, 123] on div "No results found." at bounding box center [353, 198] width 655 height 248
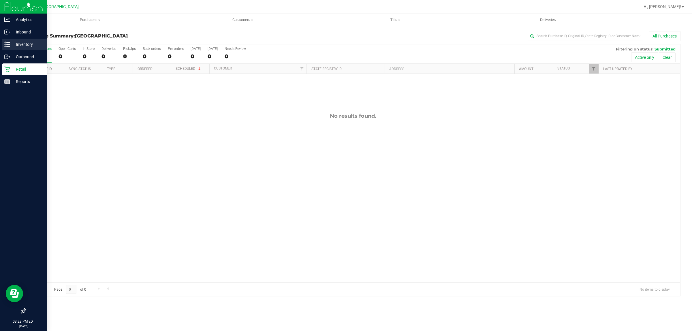
click at [20, 46] on p "Inventory" at bounding box center [27, 44] width 35 height 7
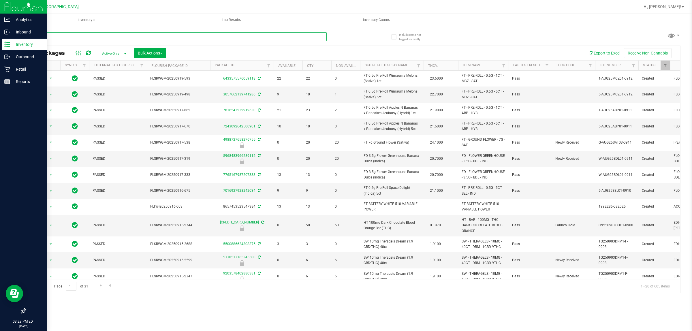
click at [60, 36] on input "text" at bounding box center [176, 36] width 302 height 9
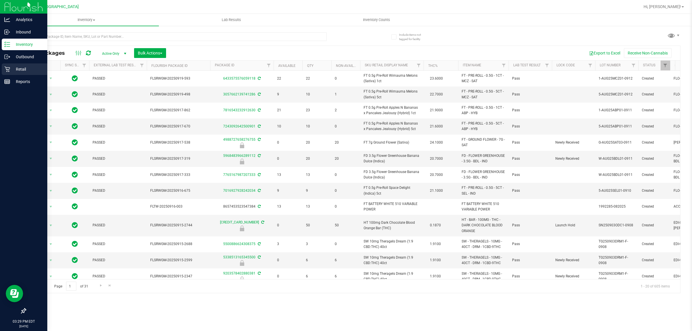
click at [17, 67] on p "Retail" at bounding box center [27, 69] width 35 height 7
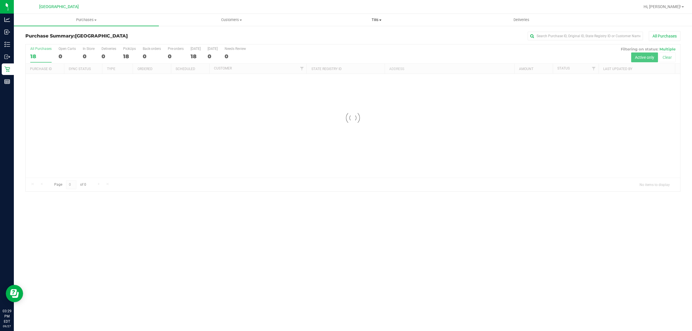
click at [379, 22] on span "Tills" at bounding box center [376, 19] width 145 height 5
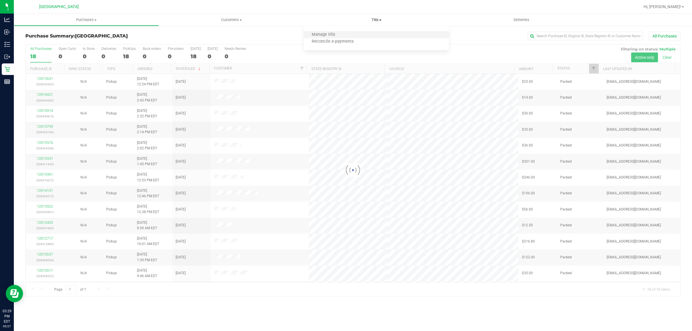
click at [367, 34] on li "Manage tills" at bounding box center [376, 34] width 145 height 7
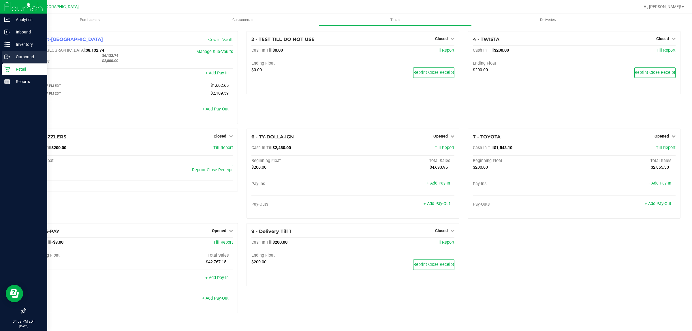
click at [23, 54] on p "Outbound" at bounding box center [27, 56] width 35 height 7
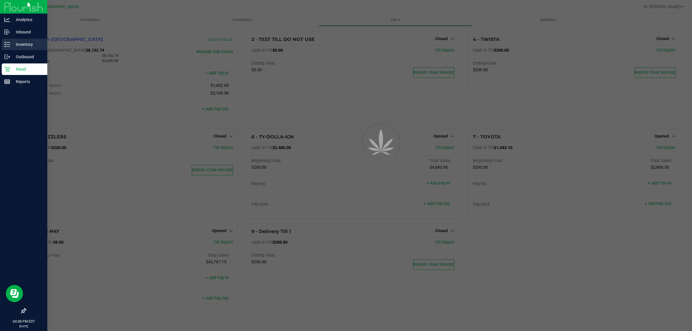
click at [25, 44] on p "Inventory" at bounding box center [27, 44] width 35 height 7
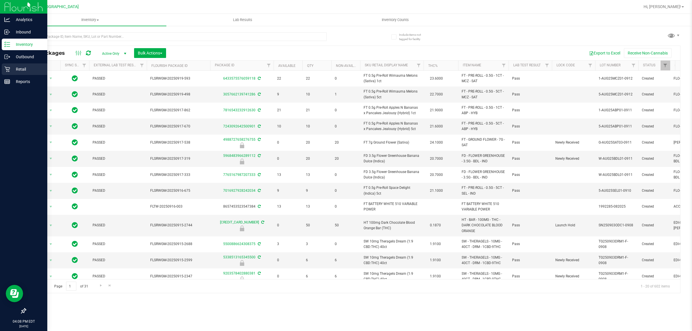
click at [21, 68] on p "Retail" at bounding box center [27, 69] width 35 height 7
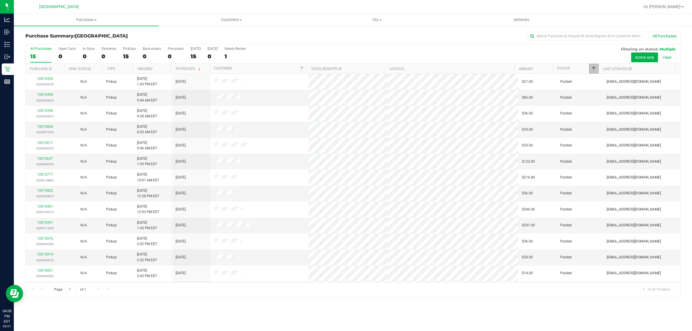
click at [592, 69] on span "Filter" at bounding box center [594, 68] width 5 height 5
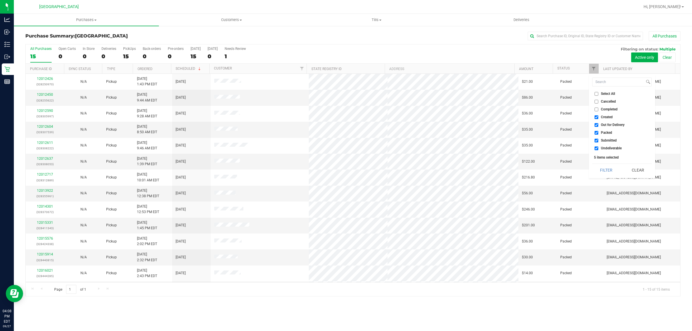
click at [597, 116] on input "Created" at bounding box center [597, 117] width 4 height 4
checkbox input "false"
click at [596, 125] on input "Out for Delivery" at bounding box center [597, 125] width 4 height 4
checkbox input "false"
click at [596, 133] on input "Packed" at bounding box center [597, 133] width 4 height 4
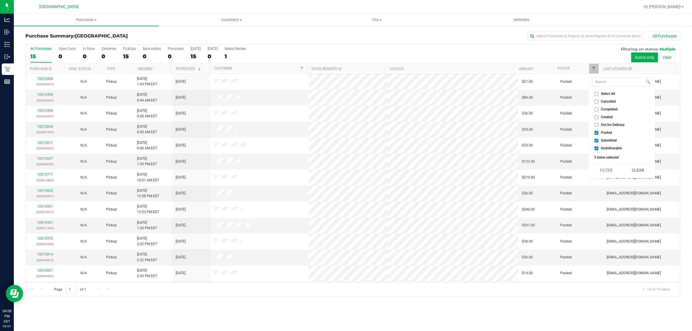
checkbox input "false"
click at [597, 147] on input "Undeliverable" at bounding box center [597, 149] width 4 height 4
checkbox input "false"
click at [606, 169] on button "Filter" at bounding box center [607, 170] width 28 height 13
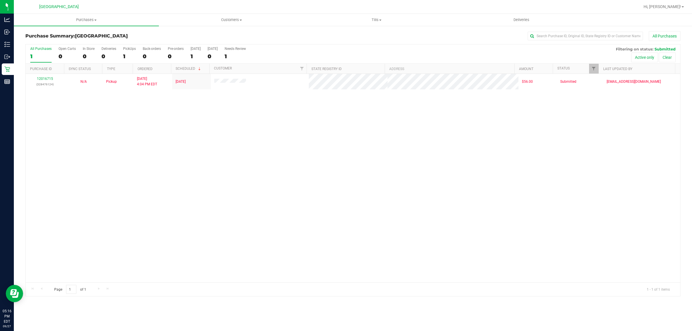
click at [310, 188] on div "12016715 (328476124) N/A Pickup 9/27/2025 4:04 PM EDT 9/27/2025 $56.00 Submitte…" at bounding box center [353, 178] width 655 height 209
click at [230, 209] on div "12016715 (328476124) N/A Pickup 9/27/2025 4:04 PM EDT 9/27/2025 $56.00 Submitte…" at bounding box center [353, 178] width 655 height 209
drag, startPoint x: 231, startPoint y: 223, endPoint x: 235, endPoint y: 214, distance: 9.7
click at [231, 222] on div "12016715 (328476124) N/A Pickup 9/27/2025 4:04 PM EDT 9/27/2025 $56.00 Submitte…" at bounding box center [353, 178] width 655 height 209
click at [310, 211] on div "12016715 (328476124) N/A Pickup 9/27/2025 4:04 PM EDT 9/27/2025 $56.00 Submitte…" at bounding box center [353, 178] width 655 height 209
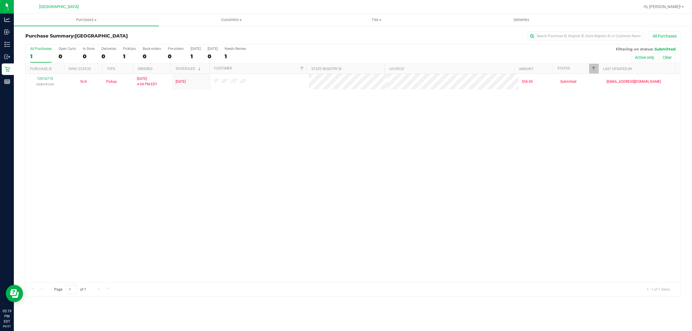
click at [351, 246] on div "12016715 (328476124) N/A Pickup 9/27/2025 4:04 PM EDT 9/27/2025 $56.00 Submitte…" at bounding box center [353, 178] width 655 height 209
click at [139, 133] on div "12016715 (328476124) N/A Pickup 9/27/2025 4:04 PM EDT 9/27/2025 $56.00 Submitte…" at bounding box center [353, 178] width 655 height 209
click at [209, 135] on div "12016715 (328476124) N/A Pickup 9/27/2025 4:04 PM EDT 9/27/2025 $56.00 Submitte…" at bounding box center [353, 178] width 655 height 209
click at [233, 153] on div "12016715 (328476124) N/A Pickup 9/27/2025 4:04 PM EDT 9/27/2025 $56.00 Submitte…" at bounding box center [353, 178] width 655 height 209
click at [271, 171] on div "12016715 (328476124) N/A Pickup 9/27/2025 4:04 PM EDT 9/27/2025 $56.00 Submitte…" at bounding box center [353, 178] width 655 height 209
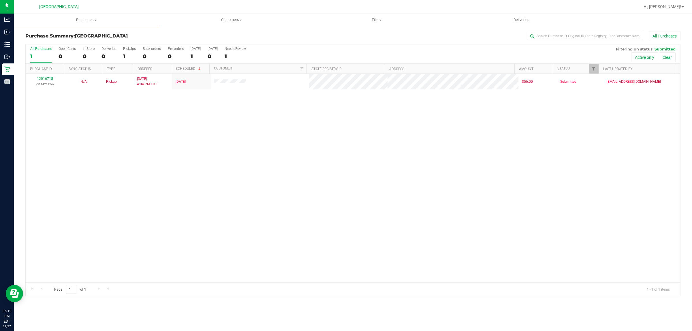
click at [294, 177] on div "12016715 (328476124) N/A Pickup 9/27/2025 4:04 PM EDT 9/27/2025 $56.00 Submitte…" at bounding box center [353, 178] width 655 height 209
click at [325, 190] on div "12016715 (328476124) N/A Pickup 9/27/2025 4:04 PM EDT 9/27/2025 $56.00 Submitte…" at bounding box center [353, 178] width 655 height 209
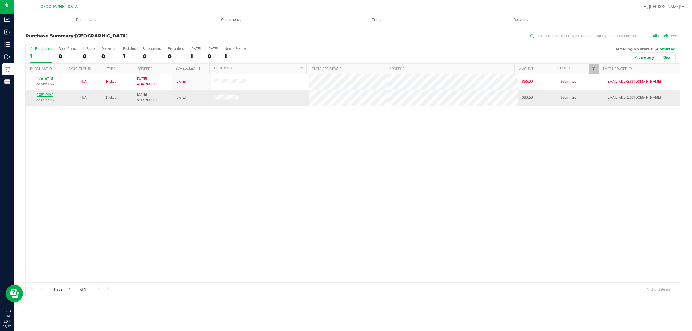
click at [48, 94] on link "12017457" at bounding box center [45, 95] width 16 height 4
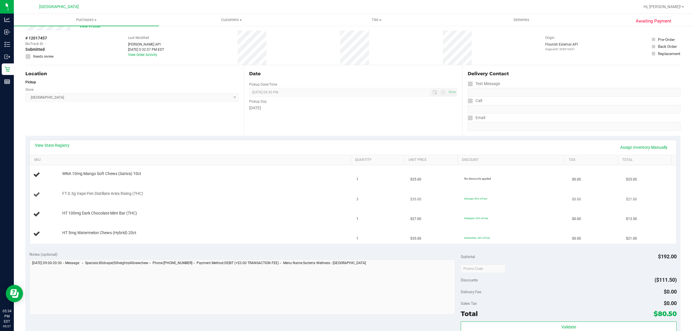
scroll to position [108, 0]
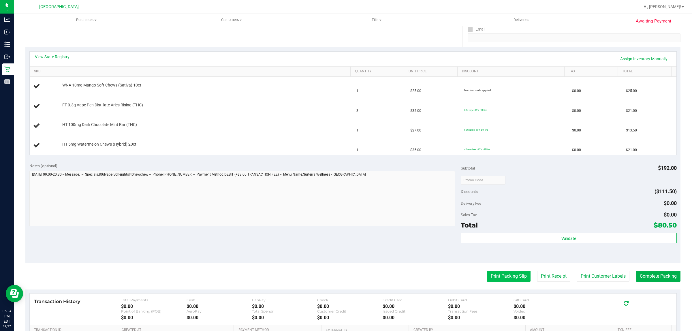
click at [509, 277] on button "Print Packing Slip" at bounding box center [509, 276] width 44 height 11
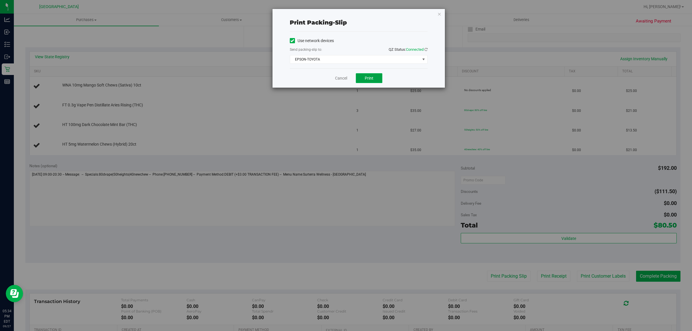
click at [372, 79] on span "Print" at bounding box center [369, 78] width 9 height 5
click at [339, 77] on link "Cancel" at bounding box center [341, 78] width 12 height 6
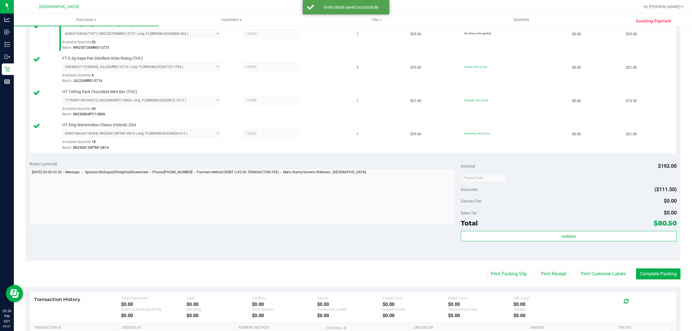
scroll to position [241, 0]
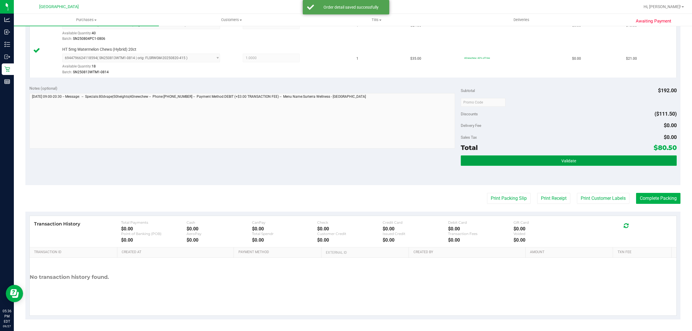
click at [542, 164] on button "Validate" at bounding box center [569, 161] width 216 height 10
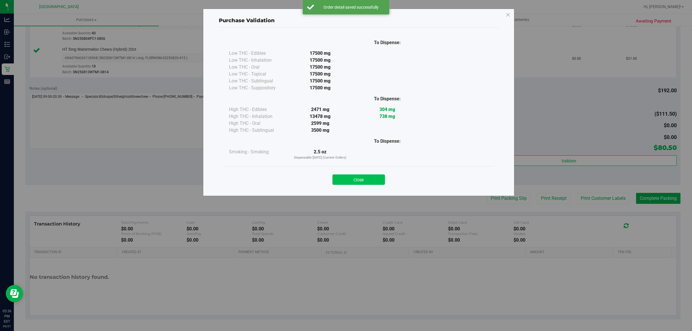
click at [364, 181] on button "Close" at bounding box center [359, 180] width 53 height 10
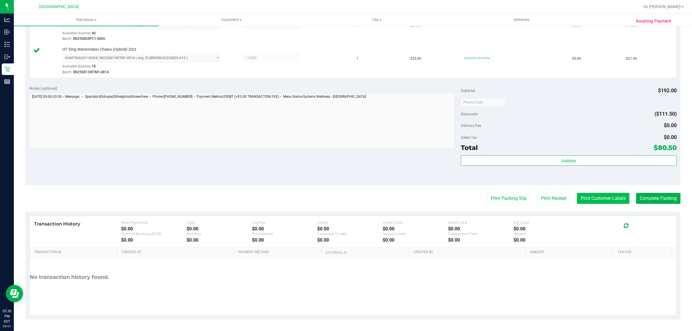
click at [586, 199] on button "Print Customer Labels" at bounding box center [603, 198] width 53 height 11
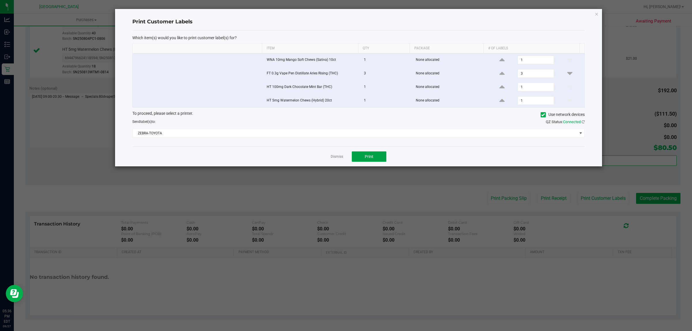
click at [364, 160] on button "Print" at bounding box center [369, 156] width 35 height 10
click at [338, 159] on link "Dismiss" at bounding box center [337, 156] width 12 height 5
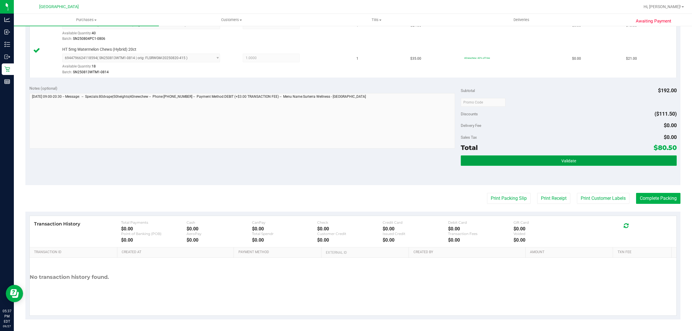
click at [577, 160] on button "Validate" at bounding box center [569, 161] width 216 height 10
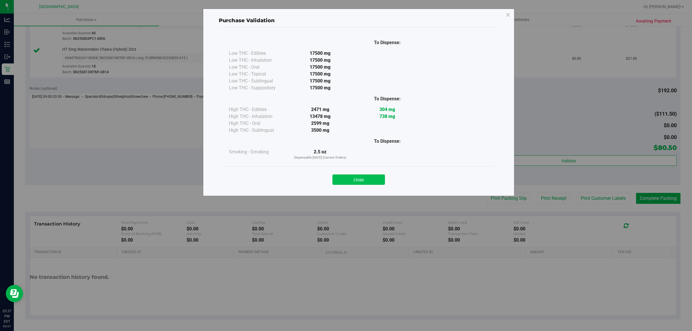
click at [360, 177] on button "Close" at bounding box center [359, 180] width 53 height 10
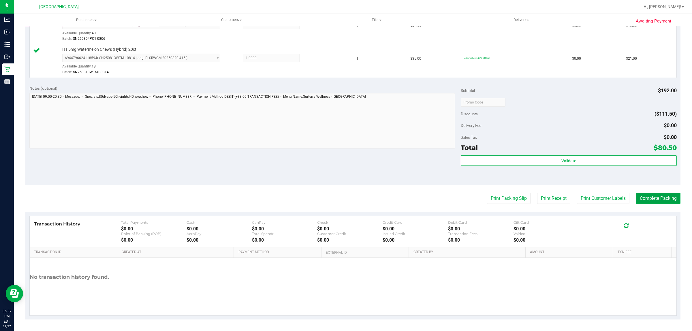
click at [653, 196] on button "Complete Packing" at bounding box center [658, 198] width 44 height 11
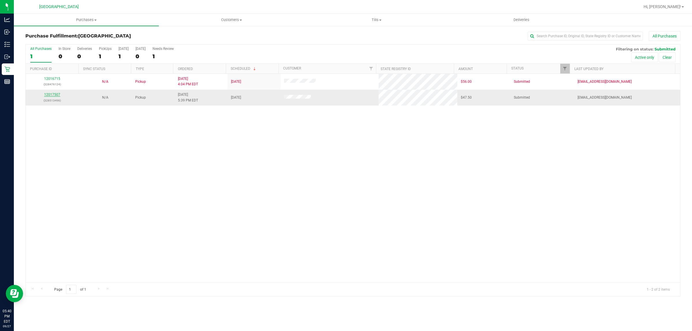
click at [57, 96] on link "12017507" at bounding box center [52, 95] width 16 height 4
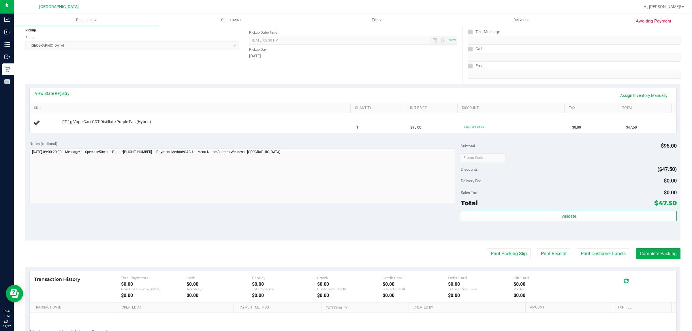
scroll to position [72, 0]
click at [506, 251] on button "Print Packing Slip" at bounding box center [509, 253] width 44 height 11
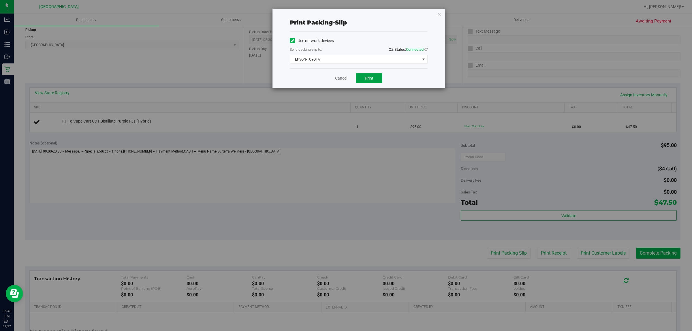
click at [372, 80] on span "Print" at bounding box center [369, 78] width 9 height 5
click at [345, 76] on link "Cancel" at bounding box center [341, 78] width 12 height 6
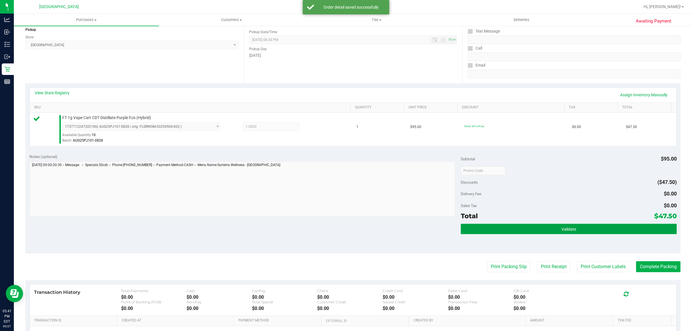
click at [574, 231] on button "Validate" at bounding box center [569, 229] width 216 height 10
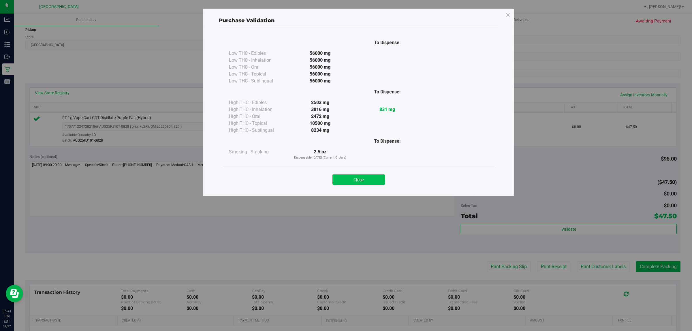
click at [367, 176] on button "Close" at bounding box center [359, 180] width 53 height 10
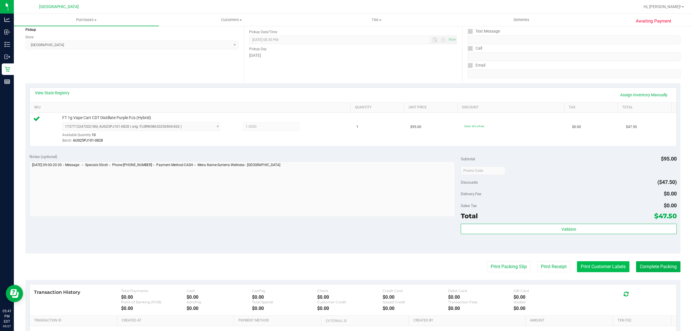
click at [587, 269] on button "Print Customer Labels" at bounding box center [603, 266] width 53 height 11
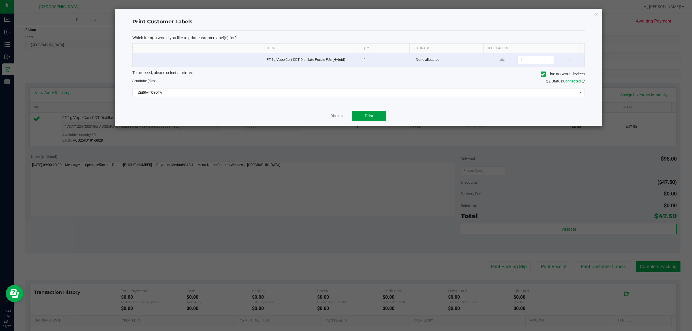
click at [380, 117] on button "Print" at bounding box center [369, 116] width 35 height 10
click at [338, 116] on link "Dismiss" at bounding box center [337, 116] width 12 height 5
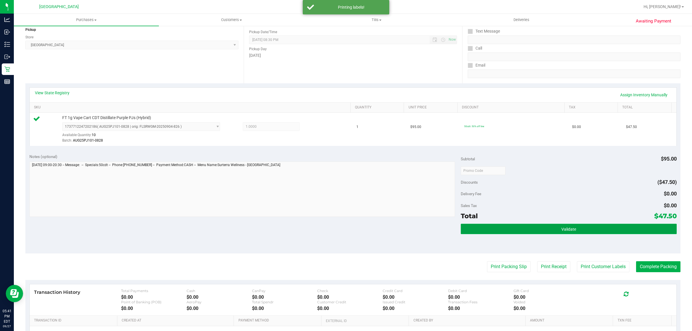
click at [574, 226] on button "Validate" at bounding box center [569, 229] width 216 height 10
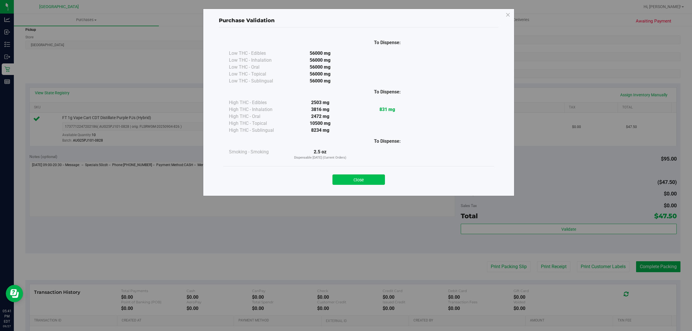
click at [357, 179] on button "Close" at bounding box center [359, 180] width 53 height 10
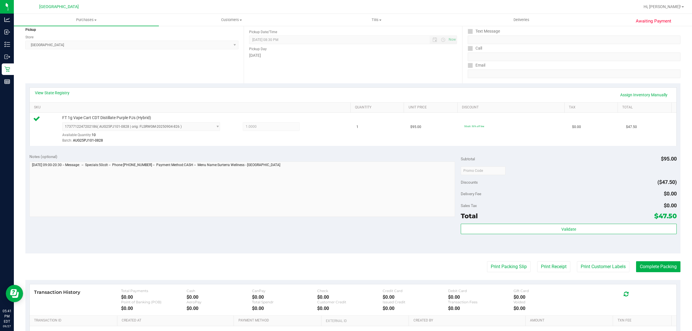
click at [659, 260] on purchase-details "Back Edit Purchase Cancel Purchase View Profile # 12017507 BioTrack ID: - Submi…" at bounding box center [353, 173] width 656 height 429
click at [658, 266] on button "Complete Packing" at bounding box center [658, 266] width 44 height 11
